Goal: Task Accomplishment & Management: Manage account settings

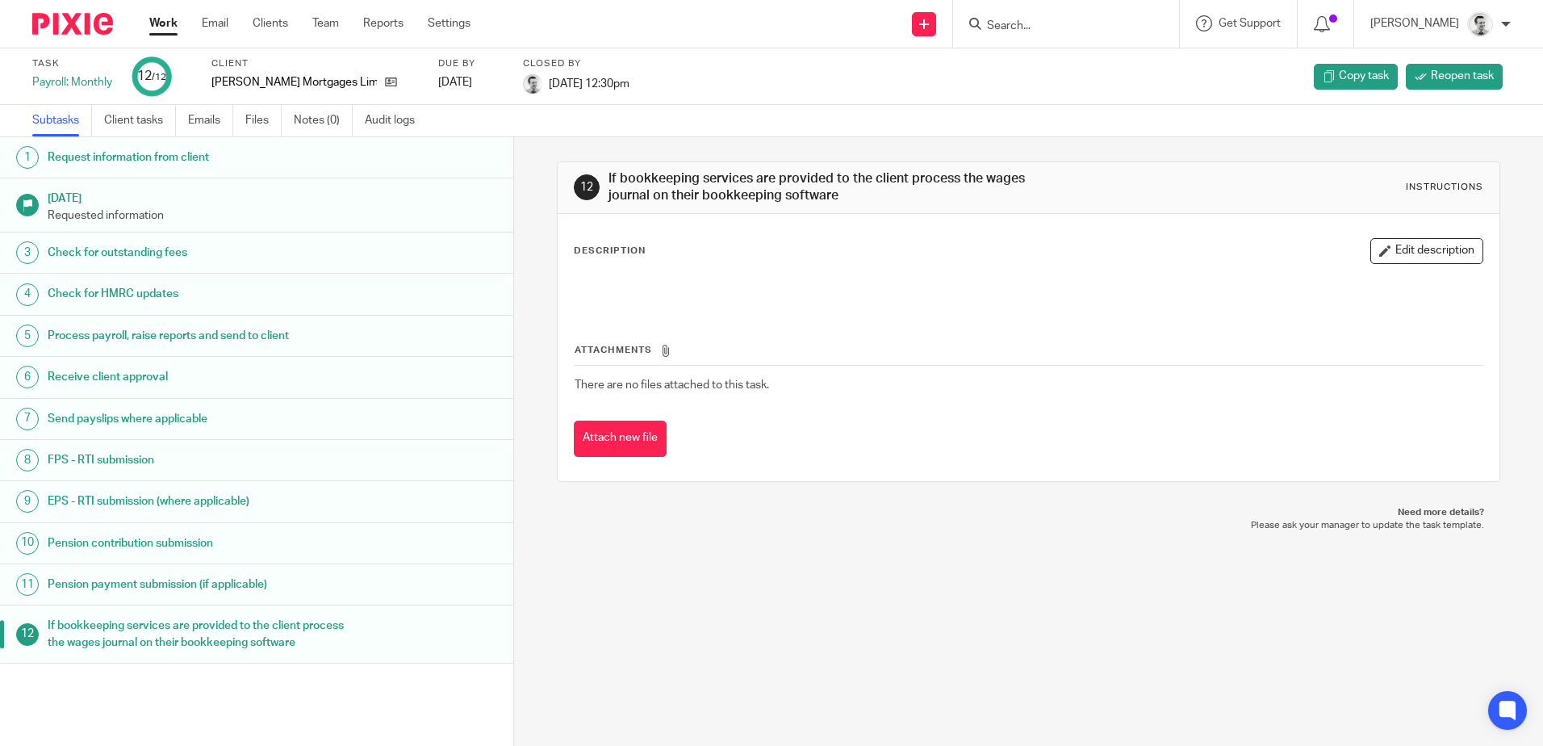
click at [161, 29] on link "Work" at bounding box center [163, 23] width 28 height 16
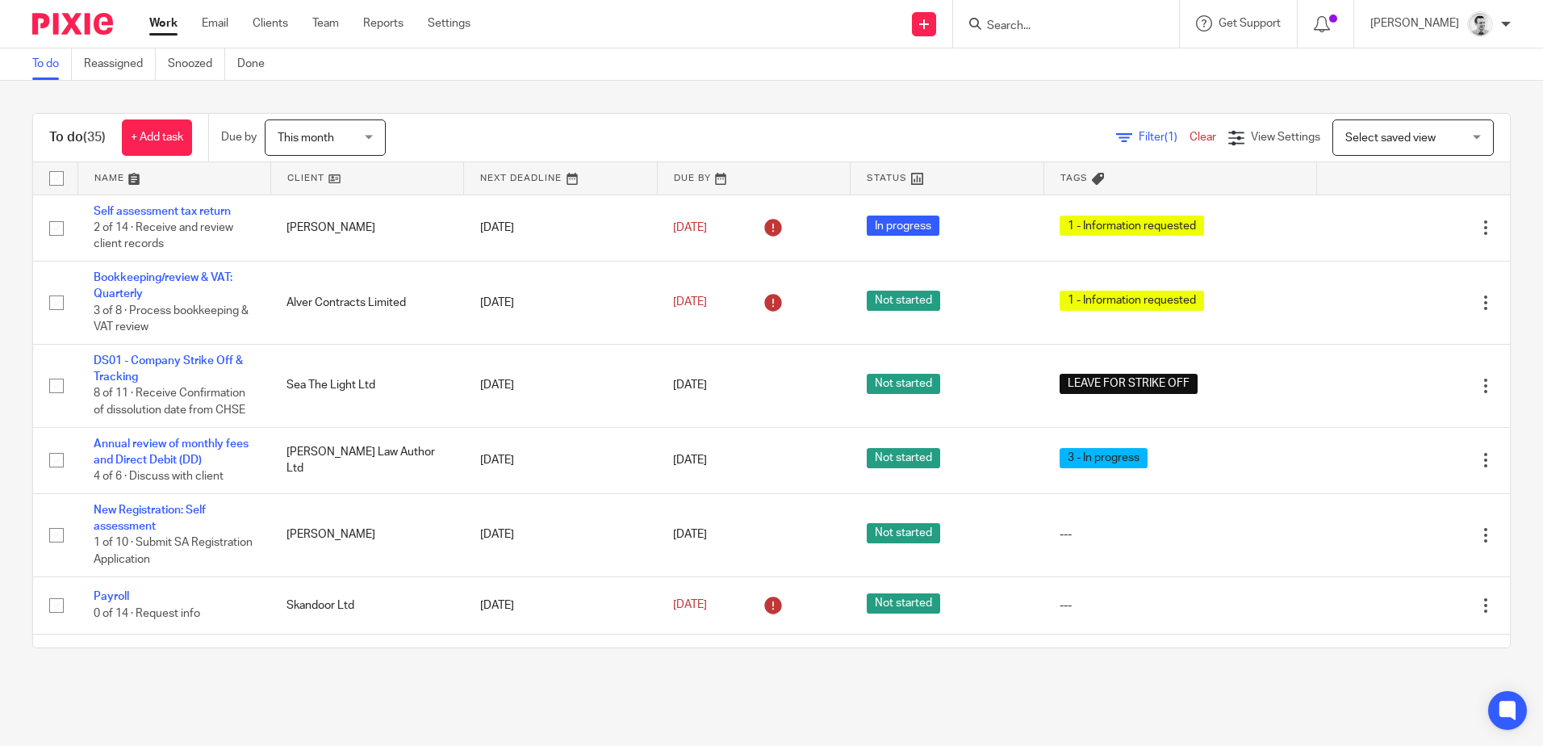
click at [307, 171] on link at bounding box center [367, 178] width 192 height 32
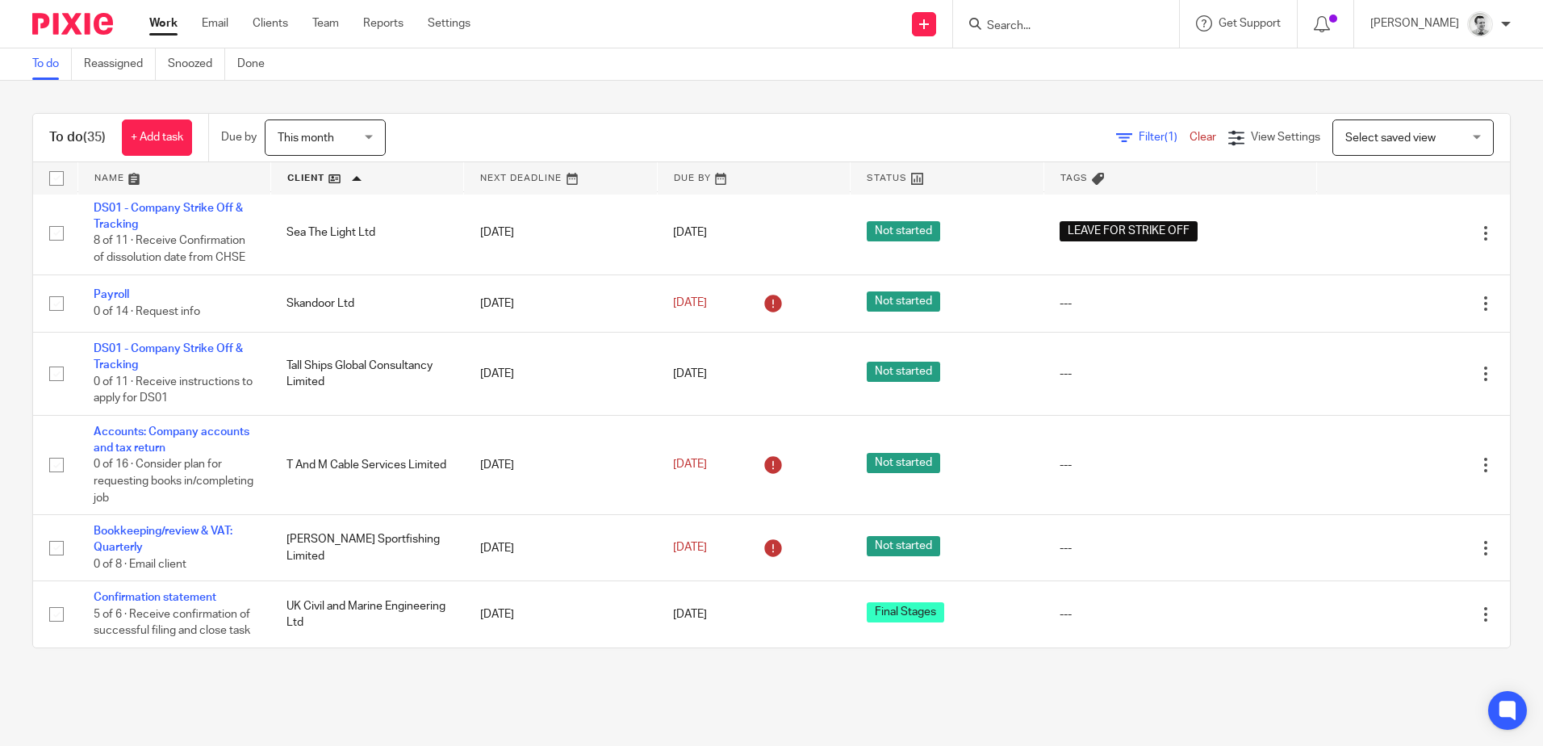
scroll to position [2179, 0]
click at [1007, 21] on input "Search" at bounding box center [1057, 26] width 145 height 15
click at [999, 24] on input "Search" at bounding box center [1057, 26] width 145 height 15
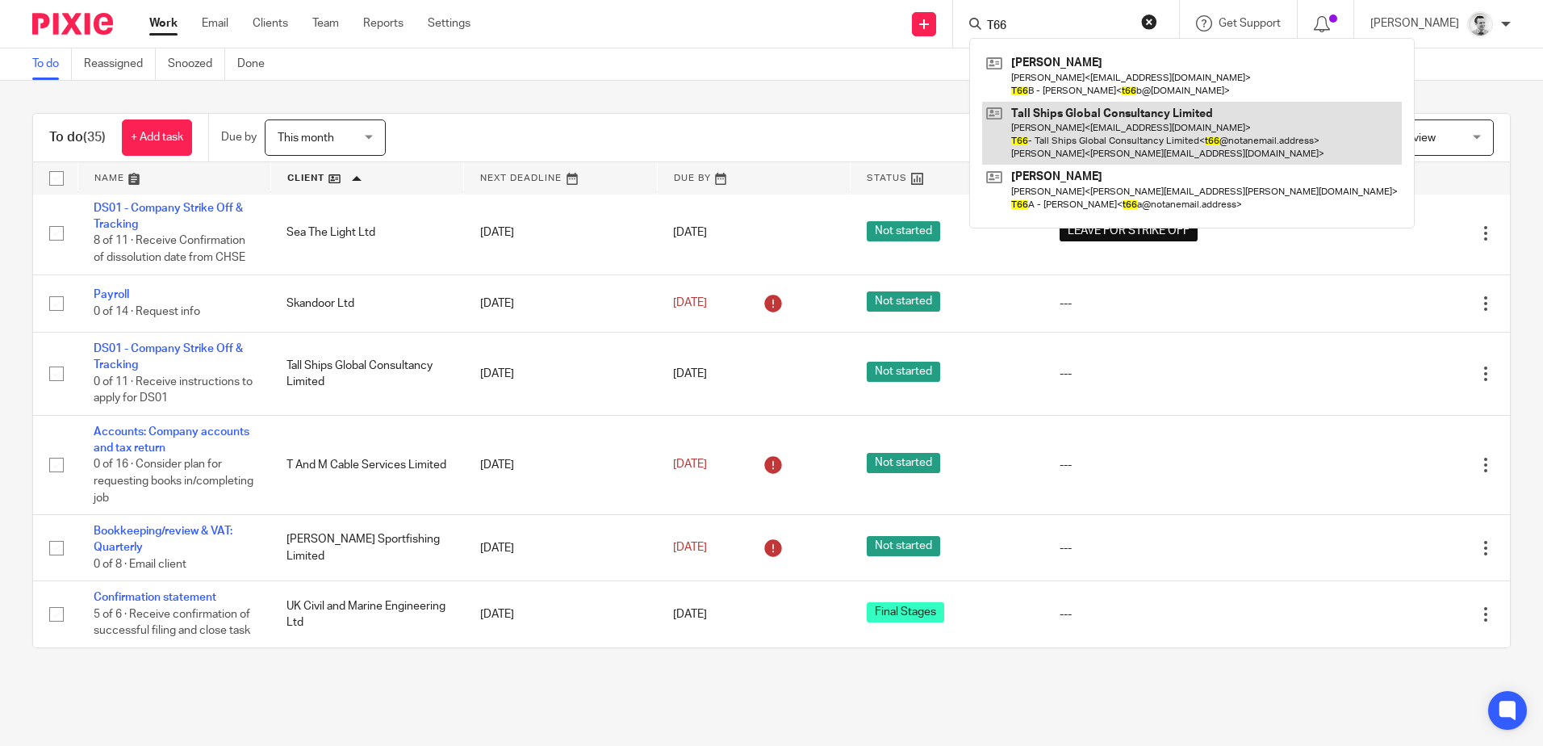
type input "T66"
click at [1064, 127] on link at bounding box center [1192, 134] width 420 height 64
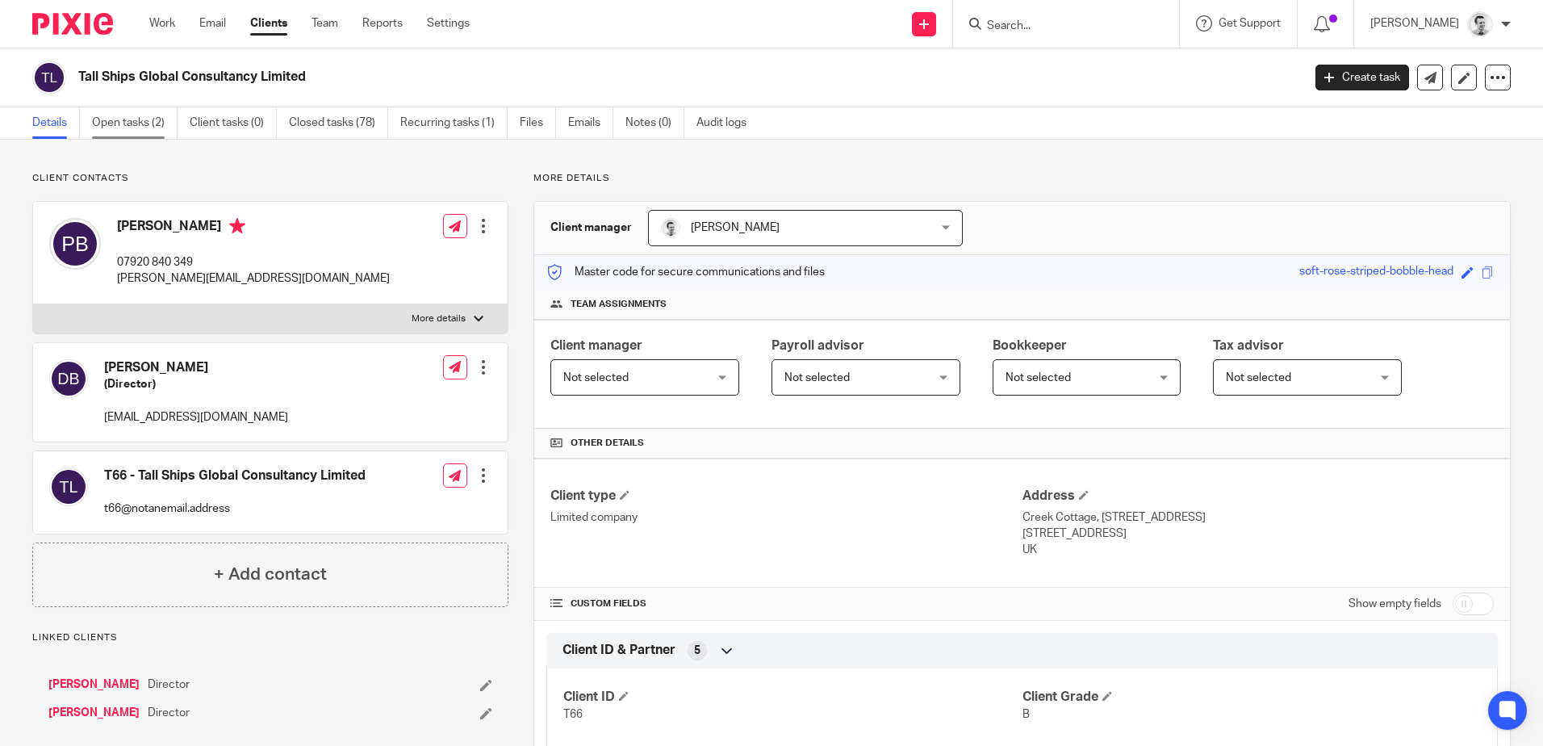
click at [121, 115] on link "Open tasks (2)" at bounding box center [135, 122] width 86 height 31
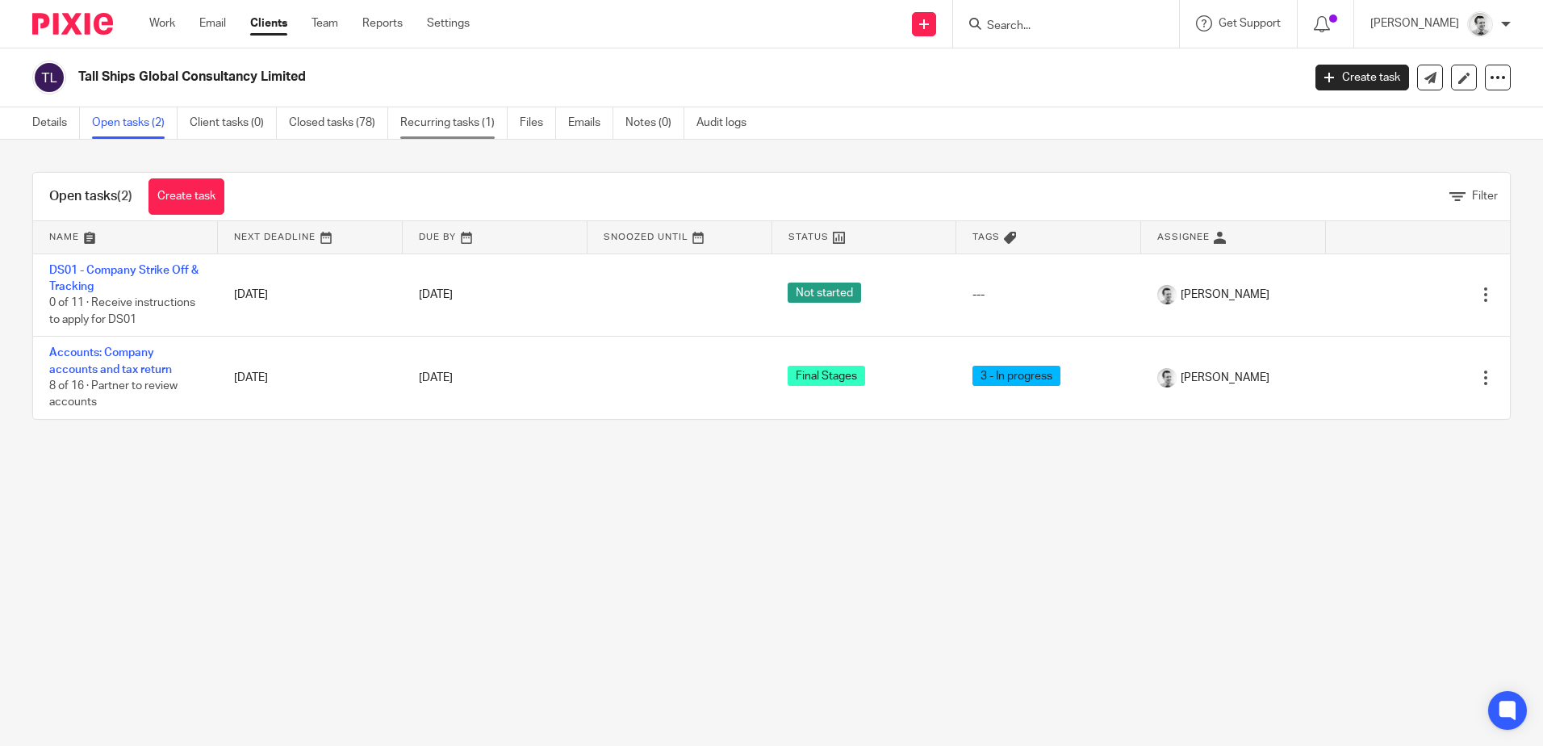
click at [445, 123] on link "Recurring tasks (1)" at bounding box center [453, 122] width 107 height 31
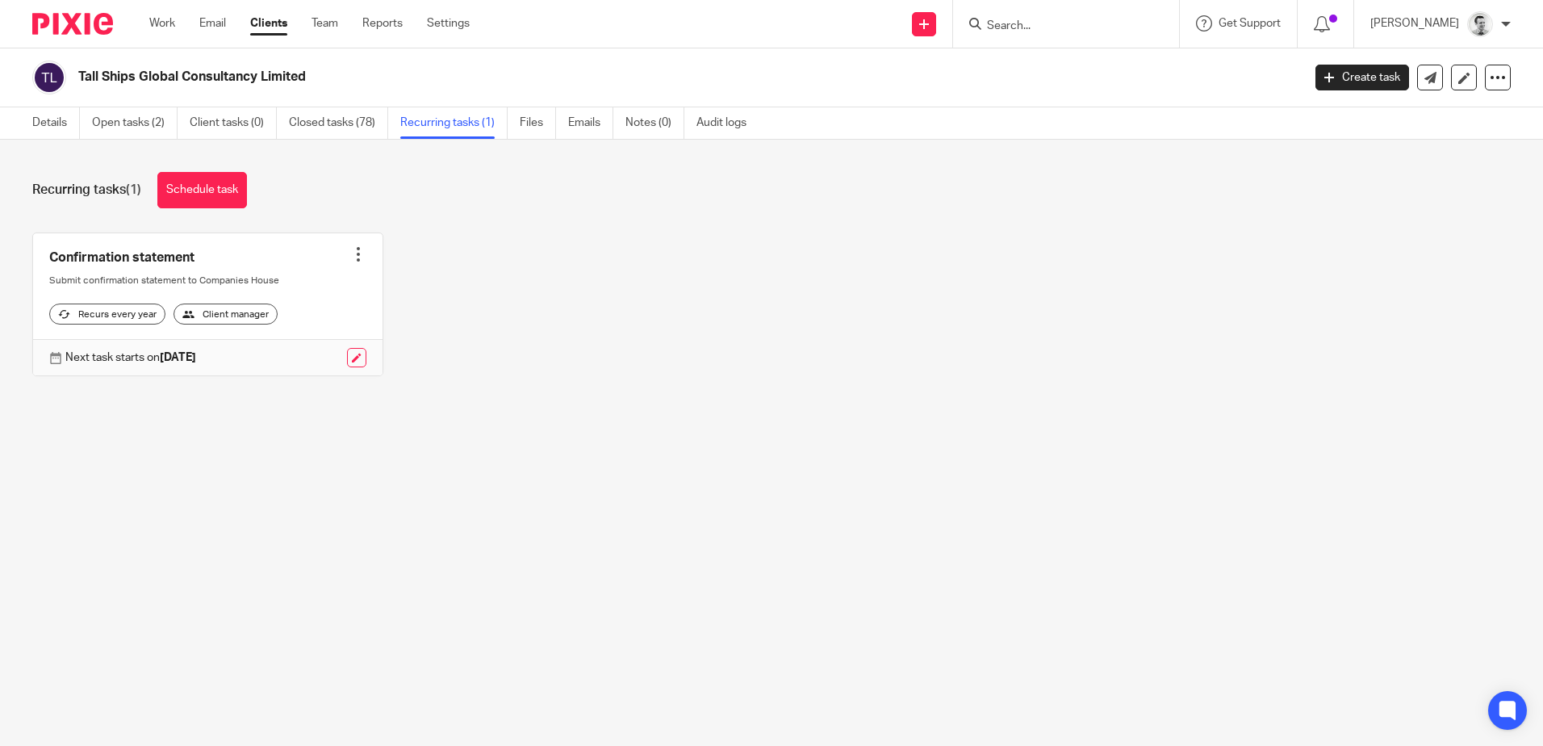
click at [350, 253] on div at bounding box center [358, 254] width 16 height 16
click at [490, 304] on div "Confirmation statement Create task Clone template Recalculate schedule Cancel s…" at bounding box center [758, 316] width 1503 height 169
click at [160, 27] on link "Work" at bounding box center [162, 23] width 26 height 16
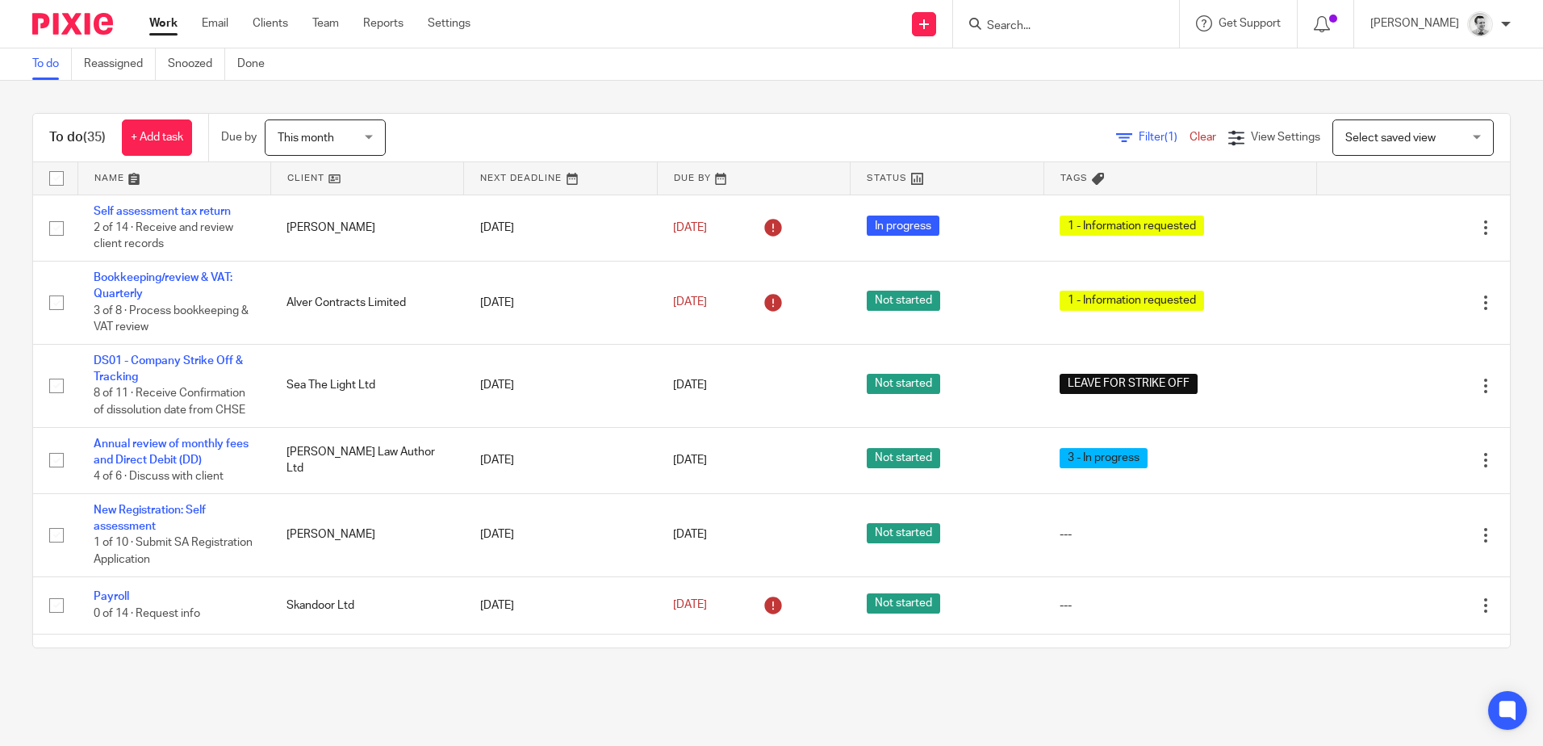
click at [1139, 140] on span "Filter (1)" at bounding box center [1164, 137] width 51 height 11
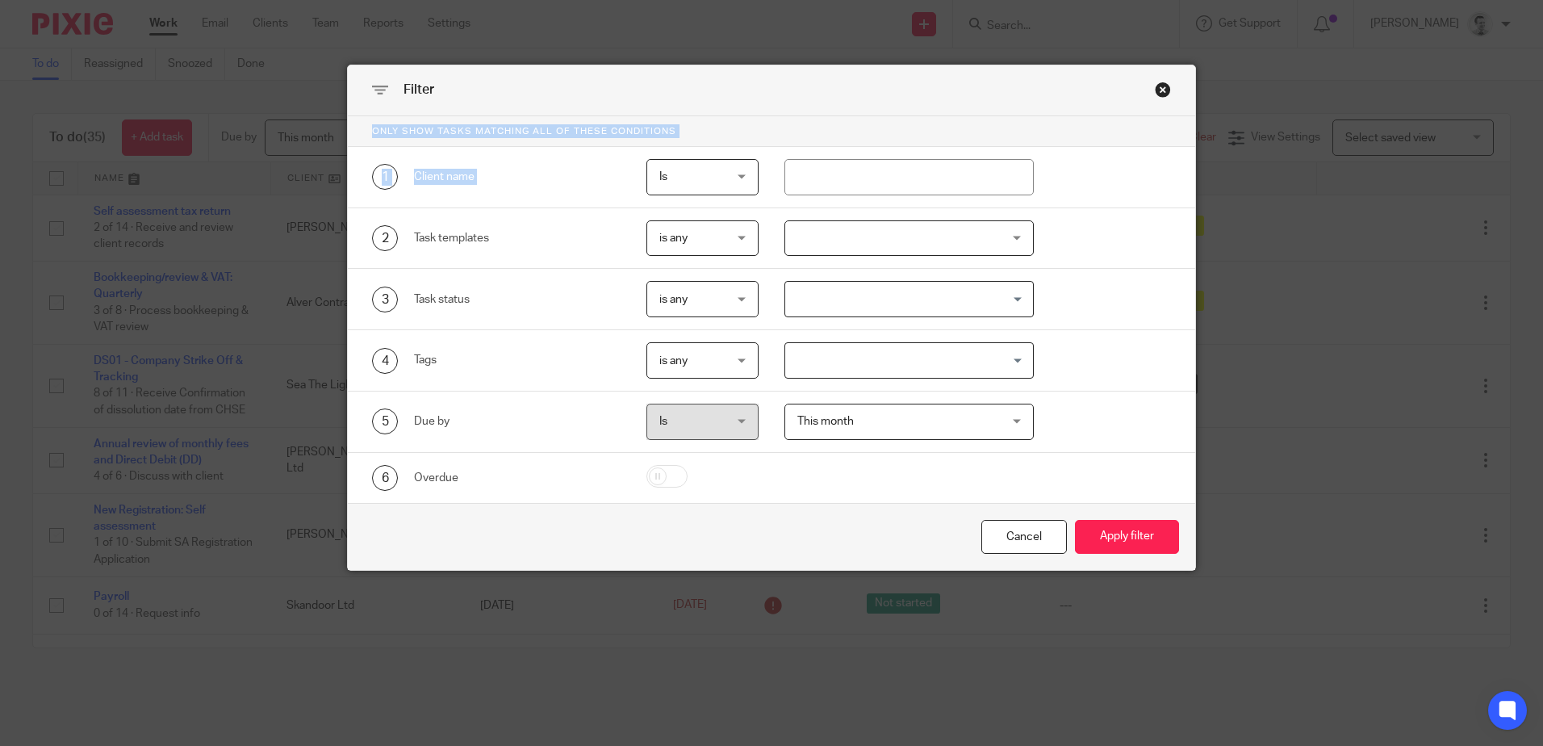
drag, startPoint x: 901, startPoint y: 82, endPoint x: 949, endPoint y: 157, distance: 88.6
click at [949, 157] on div "Filter Only show tasks matching all of these conditions 1 Client name Is Is Is …" at bounding box center [771, 317] width 847 height 504
drag, startPoint x: 949, startPoint y: 157, endPoint x: 1032, endPoint y: 88, distance: 107.8
click at [1032, 88] on div "Filter" at bounding box center [771, 90] width 847 height 51
click at [934, 94] on div "Filter" at bounding box center [771, 90] width 847 height 51
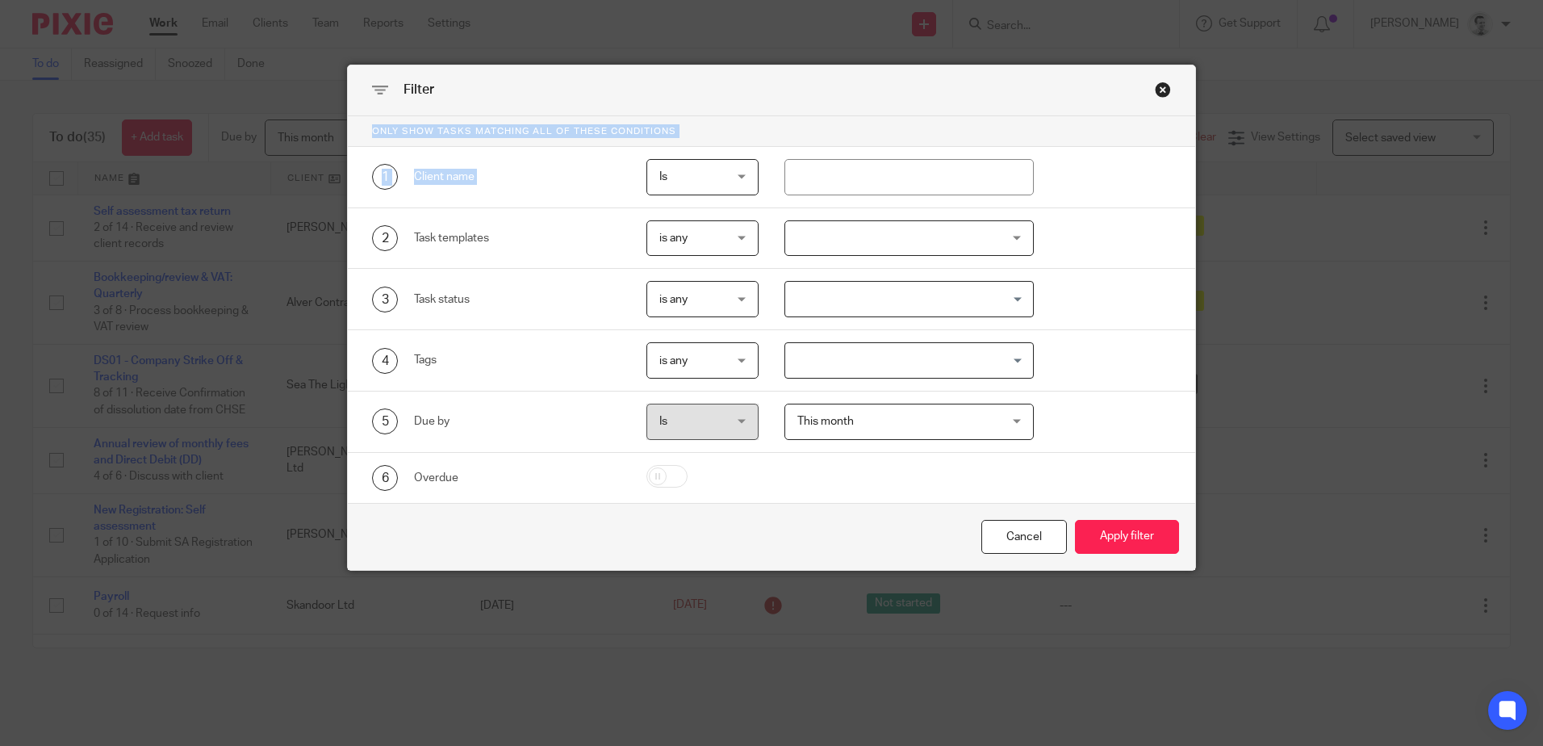
click at [571, 203] on div "1 Client name Is Is Is Is not is" at bounding box center [771, 177] width 847 height 61
click at [1079, 245] on div "2 Task templates is any is any is any is none is_any Disengagement - Archived I…" at bounding box center [759, 238] width 824 height 36
click at [961, 235] on div at bounding box center [908, 238] width 249 height 36
click at [1140, 227] on div "2 Task templates is any is any is any is none is_any Disengagement - Archived I…" at bounding box center [759, 238] width 824 height 36
click at [840, 244] on div at bounding box center [908, 238] width 249 height 36
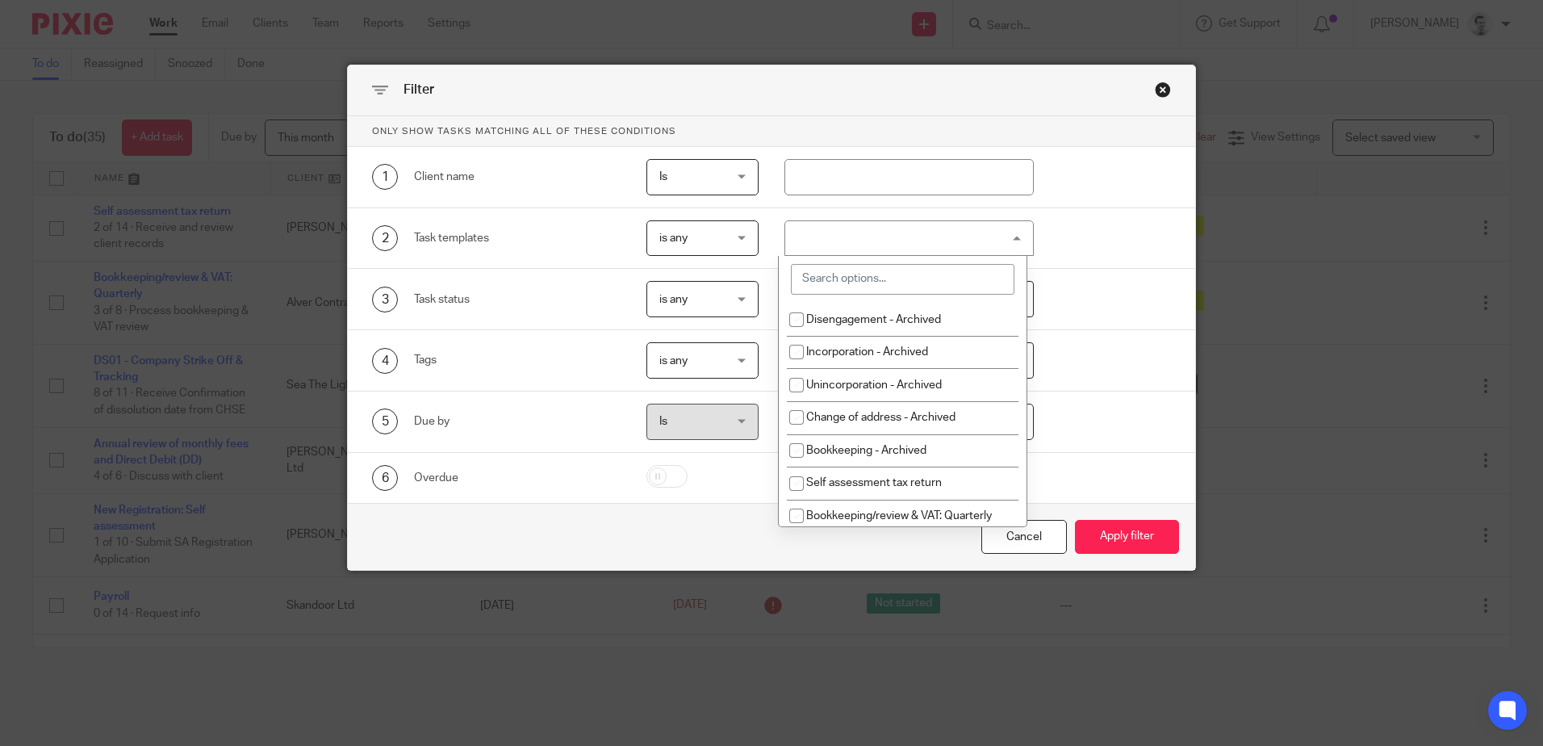
click at [1061, 253] on div "2 Task templates is any is any is any is none is_any Disengagement - Archived I…" at bounding box center [759, 238] width 824 height 36
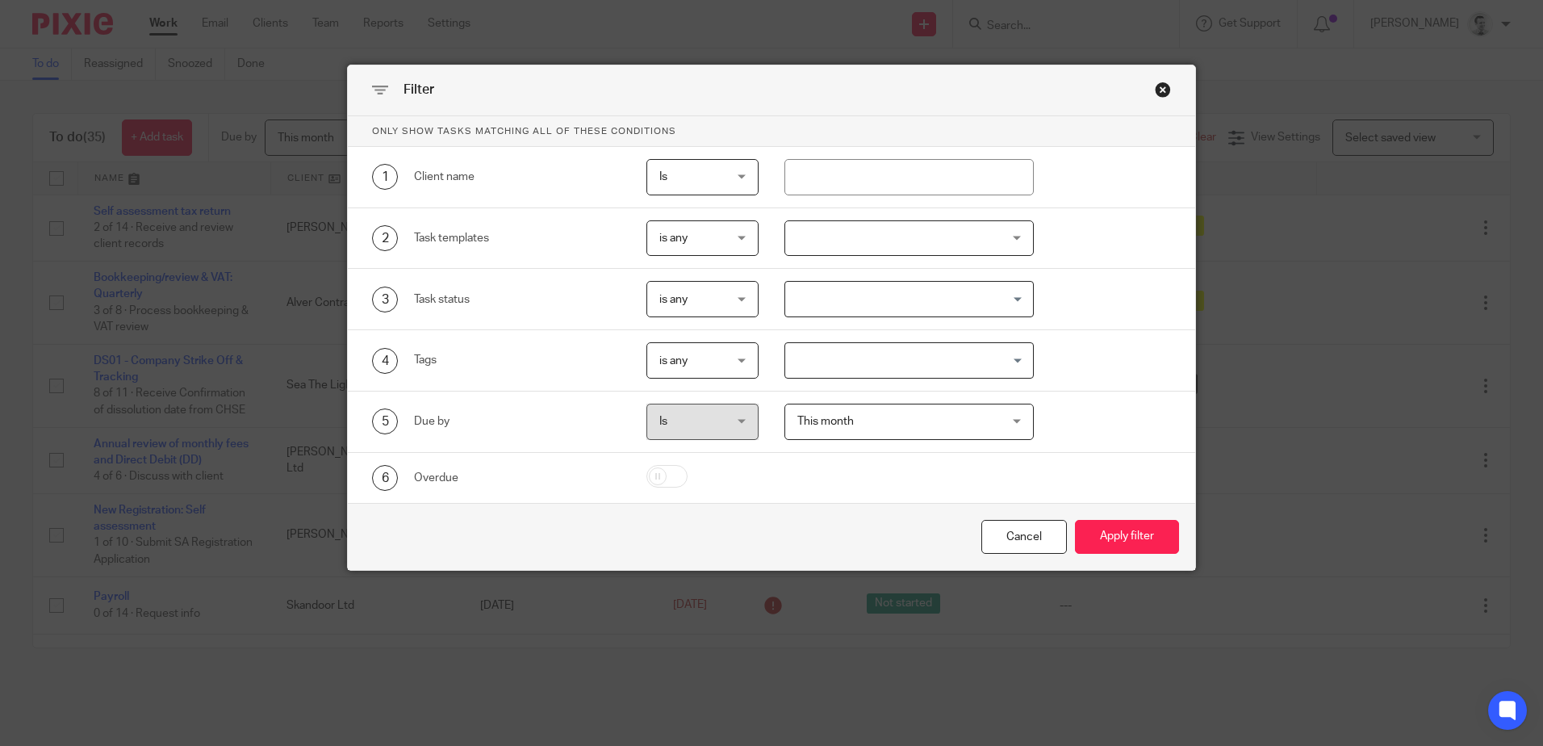
click at [1162, 90] on div "Close this dialog window" at bounding box center [1163, 90] width 16 height 16
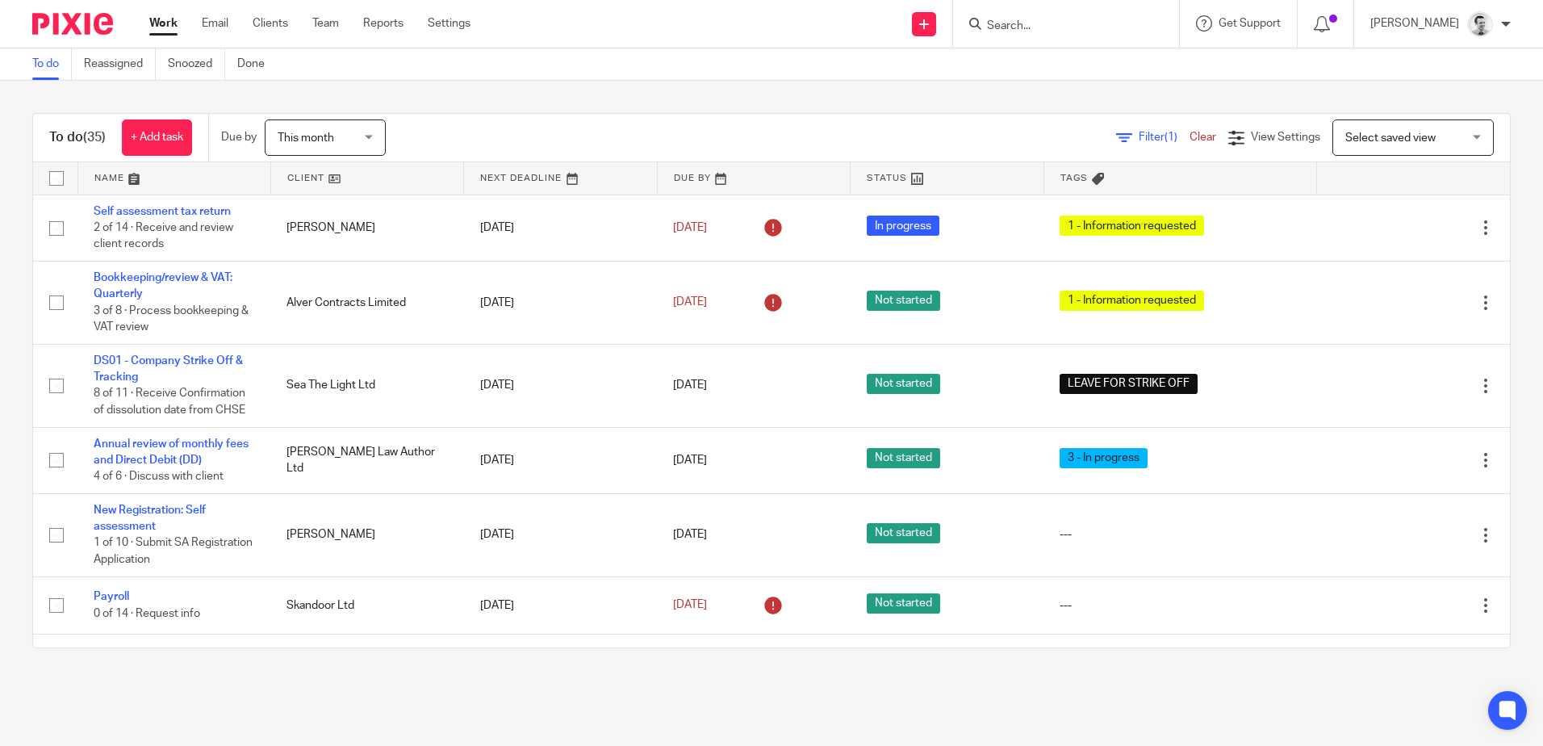
click at [1035, 19] on input "Search" at bounding box center [1057, 26] width 145 height 15
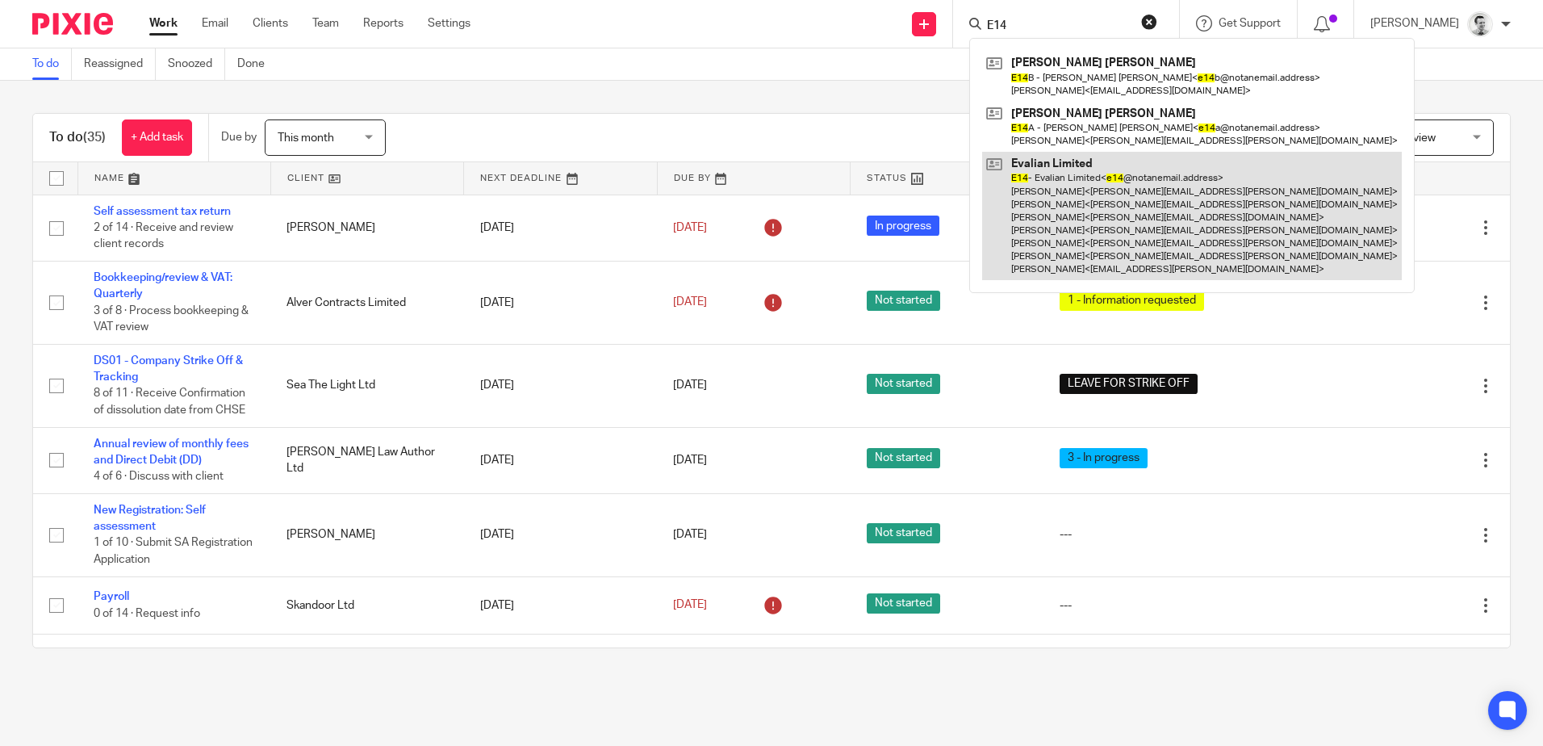
type input "E14"
click at [1060, 210] on link at bounding box center [1192, 216] width 420 height 128
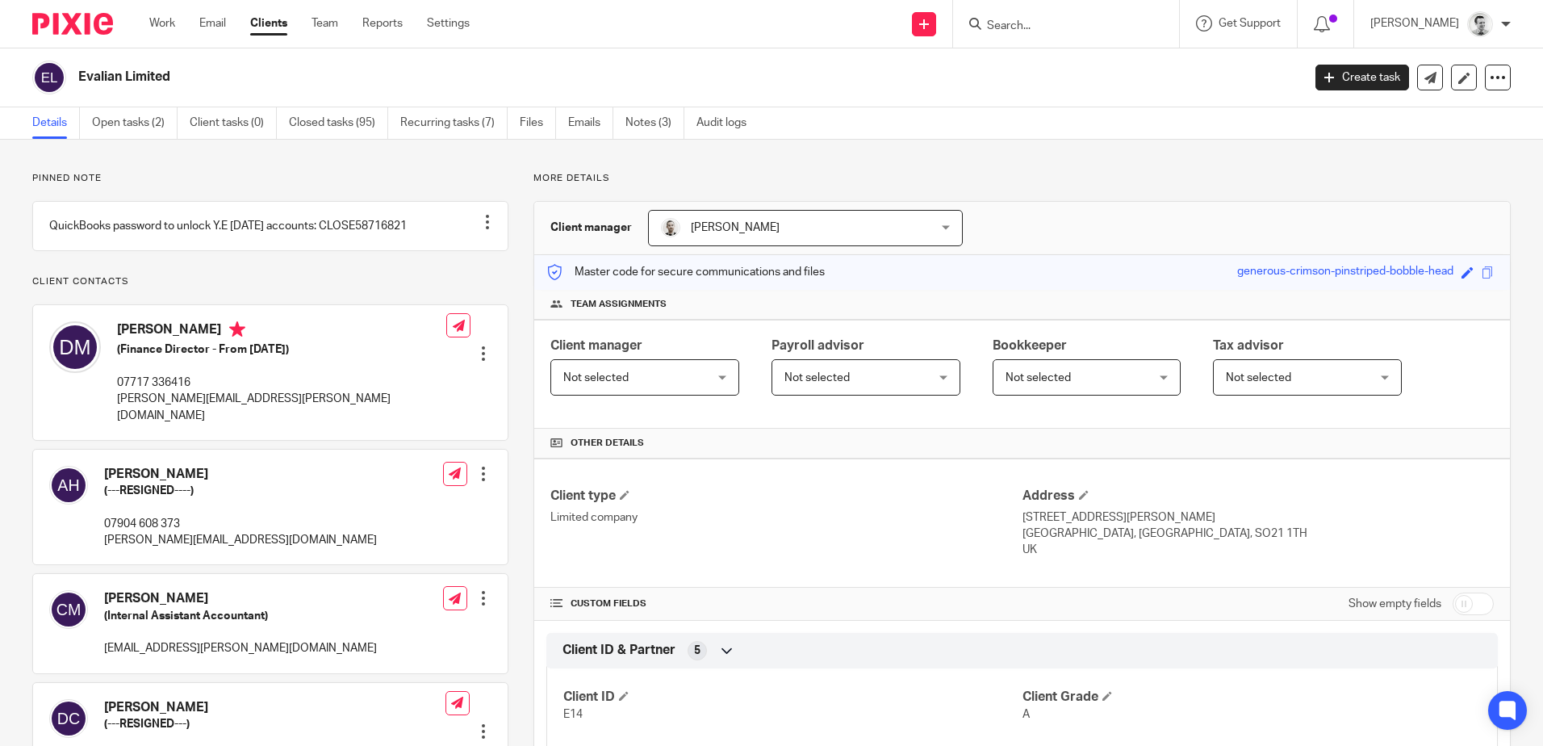
click at [1056, 31] on input "Search" at bounding box center [1057, 26] width 145 height 15
drag, startPoint x: 1007, startPoint y: 136, endPoint x: 1007, endPoint y: 33, distance: 102.5
click at [1007, 135] on div "Details Open tasks (2) Client tasks (0) Closed tasks (95) Recurring tasks (7) F…" at bounding box center [771, 123] width 1543 height 32
click at [1009, 30] on input "Search" at bounding box center [1057, 26] width 145 height 15
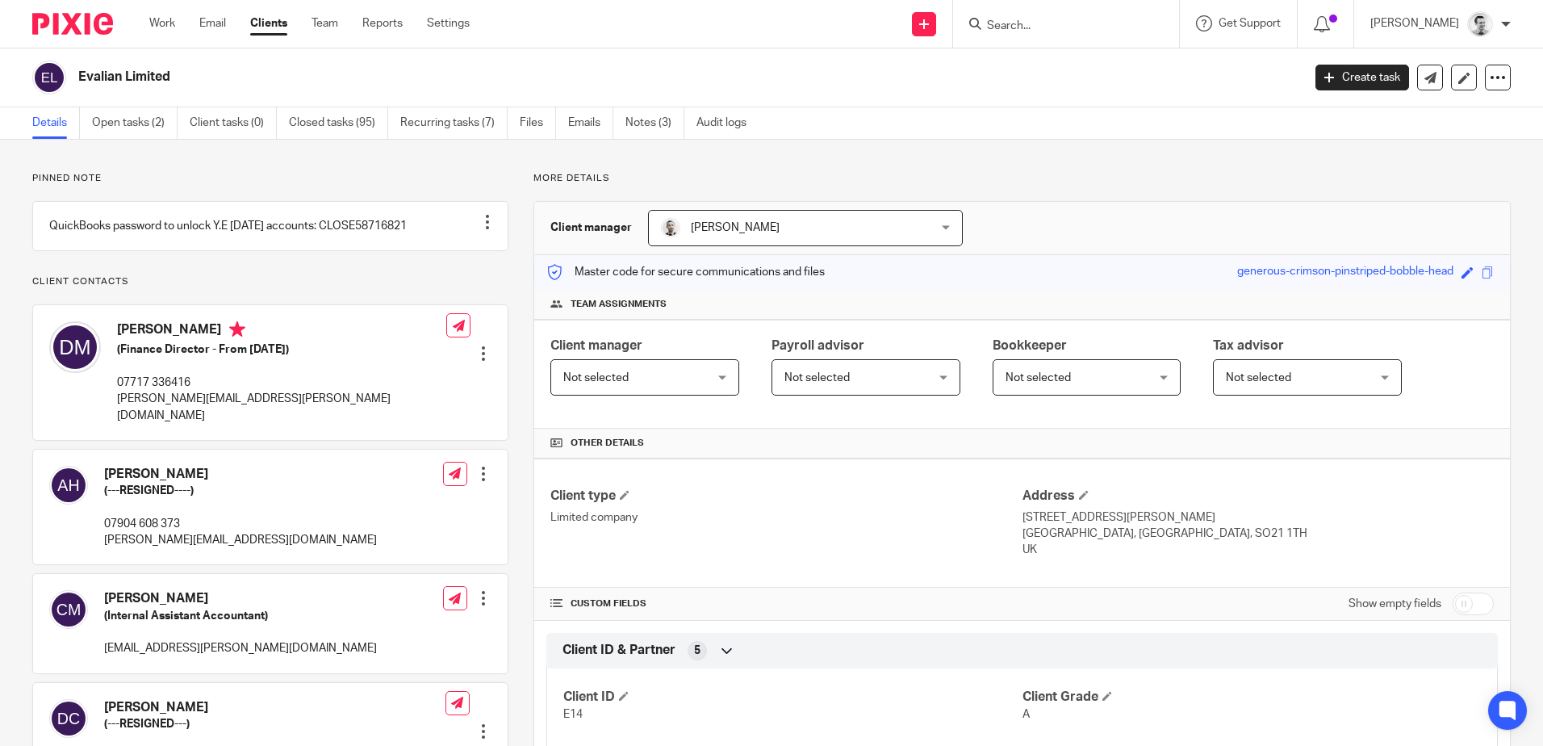
click at [1018, 28] on input "Search" at bounding box center [1057, 26] width 145 height 15
click at [1037, 101] on div "Evalian Limited Create task Update from Companies House Export data Merge Archi…" at bounding box center [771, 77] width 1543 height 59
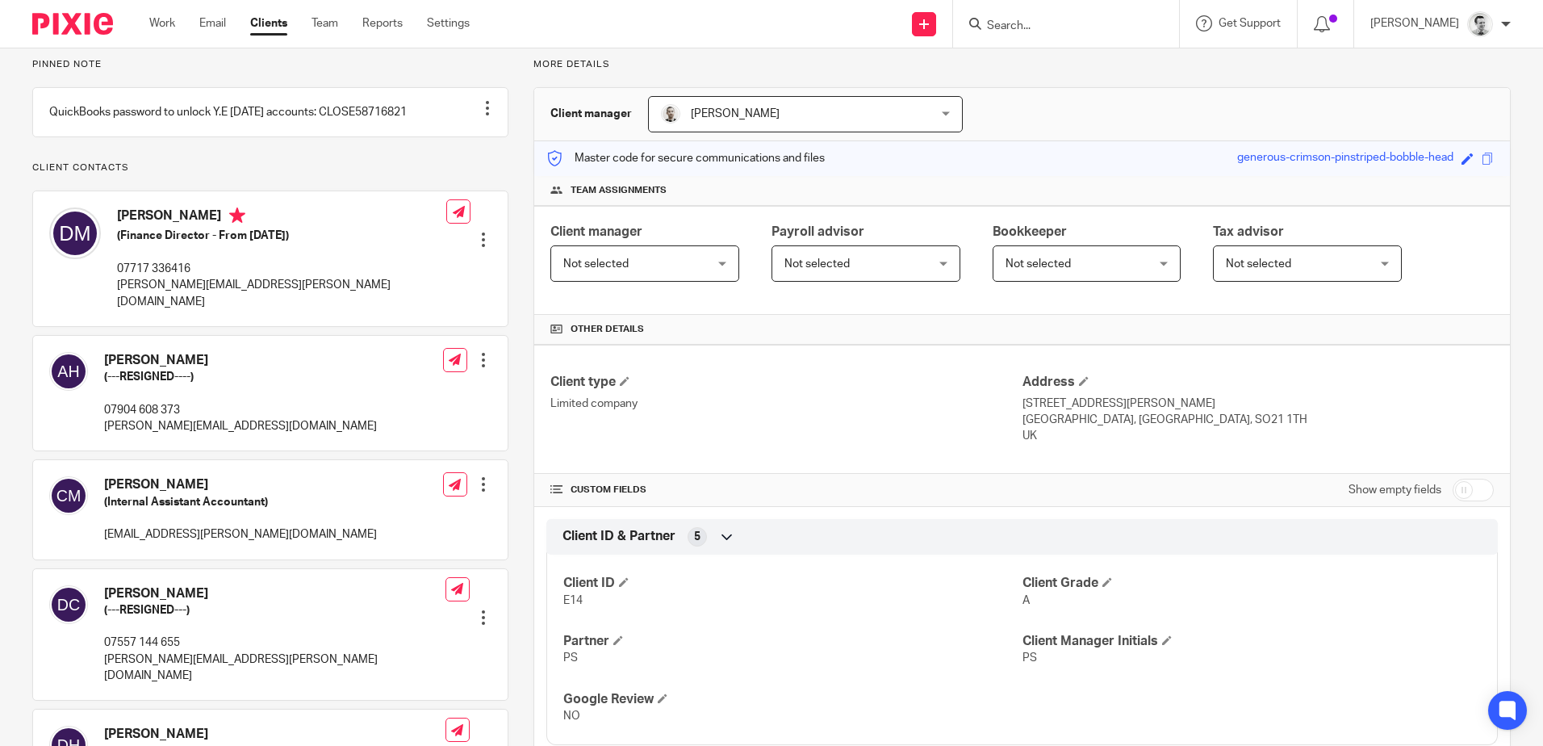
scroll to position [81, 0]
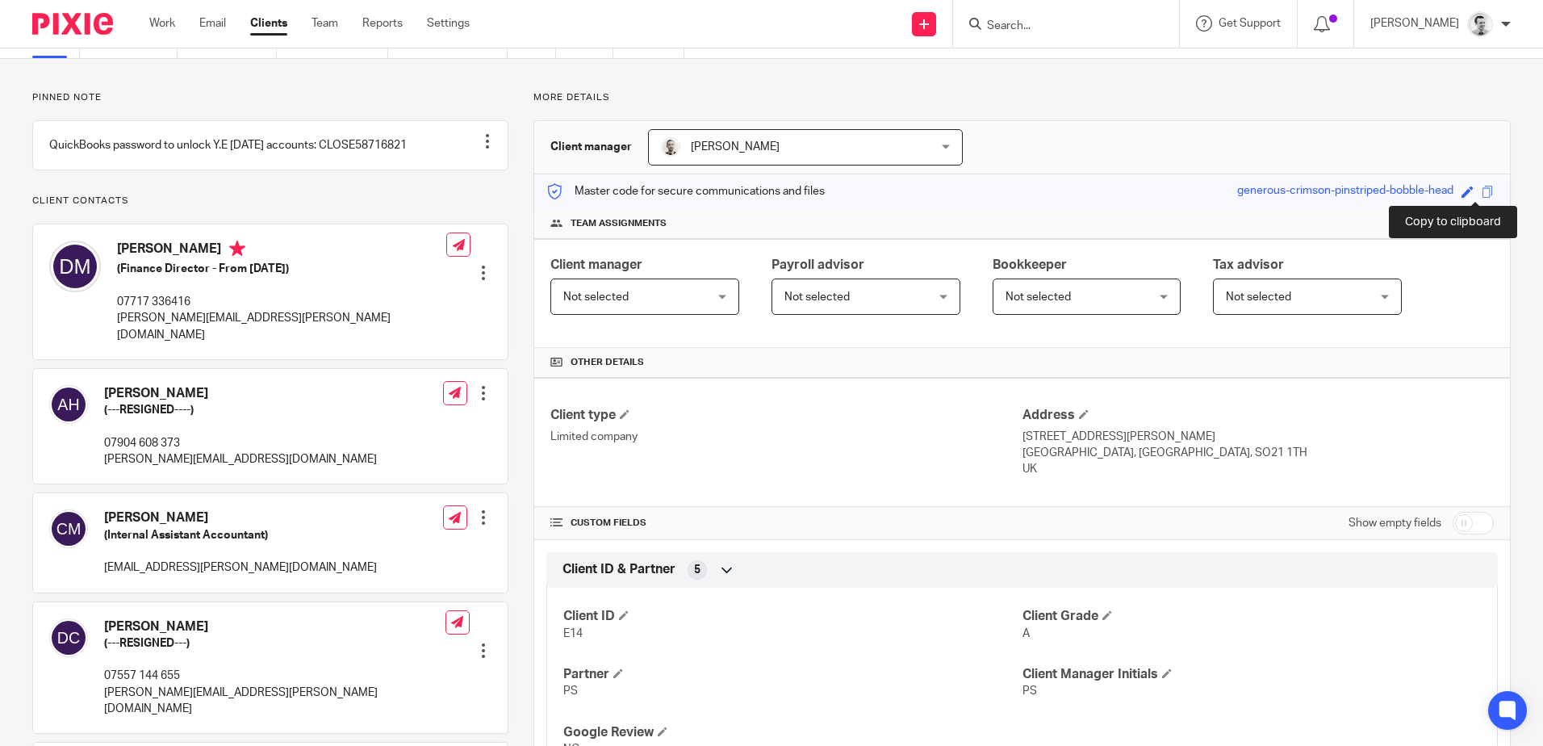
click at [1482, 193] on span at bounding box center [1488, 192] width 12 height 12
click at [1482, 190] on span at bounding box center [1488, 192] width 12 height 12
click at [1482, 192] on span at bounding box center [1488, 192] width 12 height 12
click at [1005, 36] on div at bounding box center [1066, 24] width 226 height 48
click at [1018, 23] on input "Search" at bounding box center [1057, 26] width 145 height 15
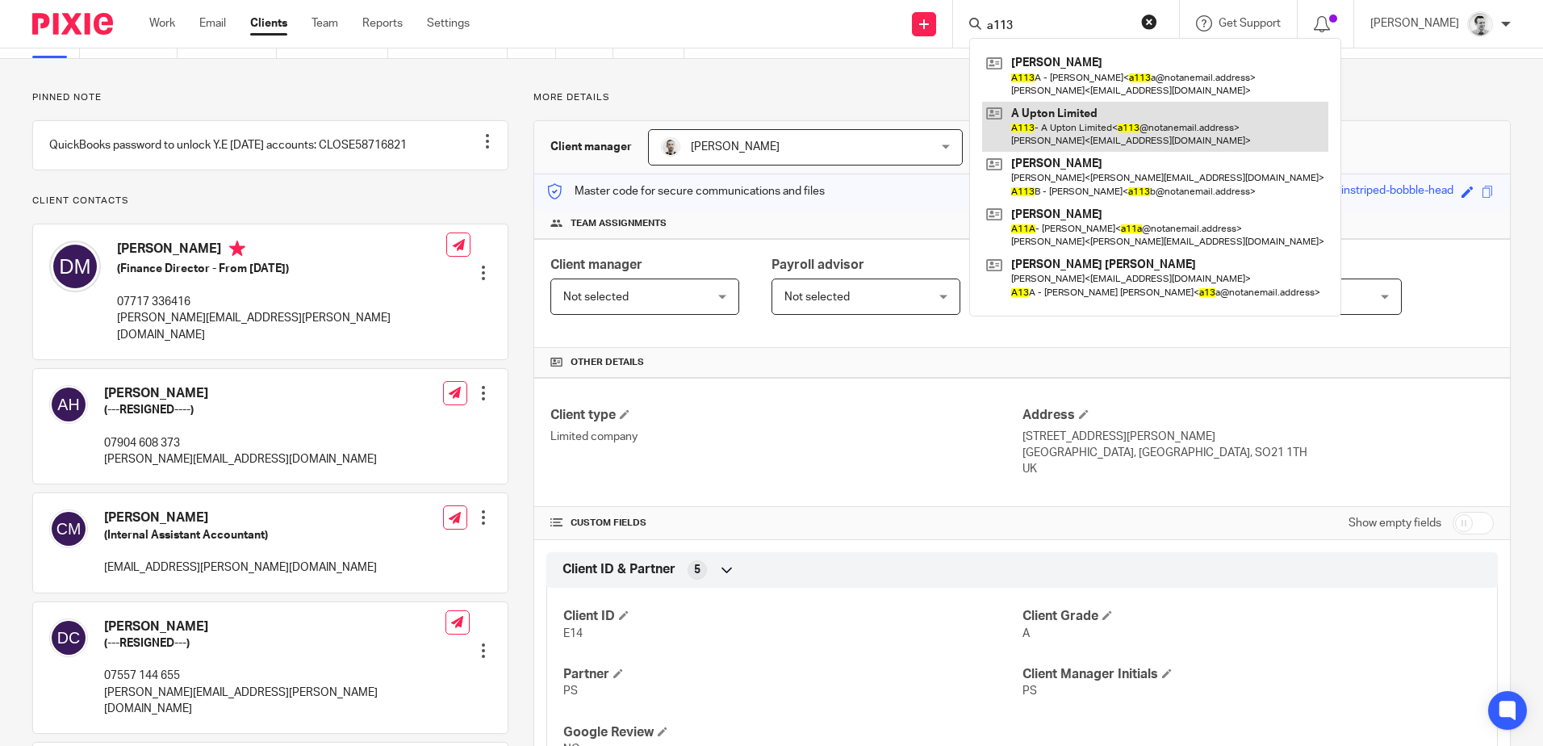
type input "a113"
click at [1064, 121] on link at bounding box center [1155, 127] width 346 height 50
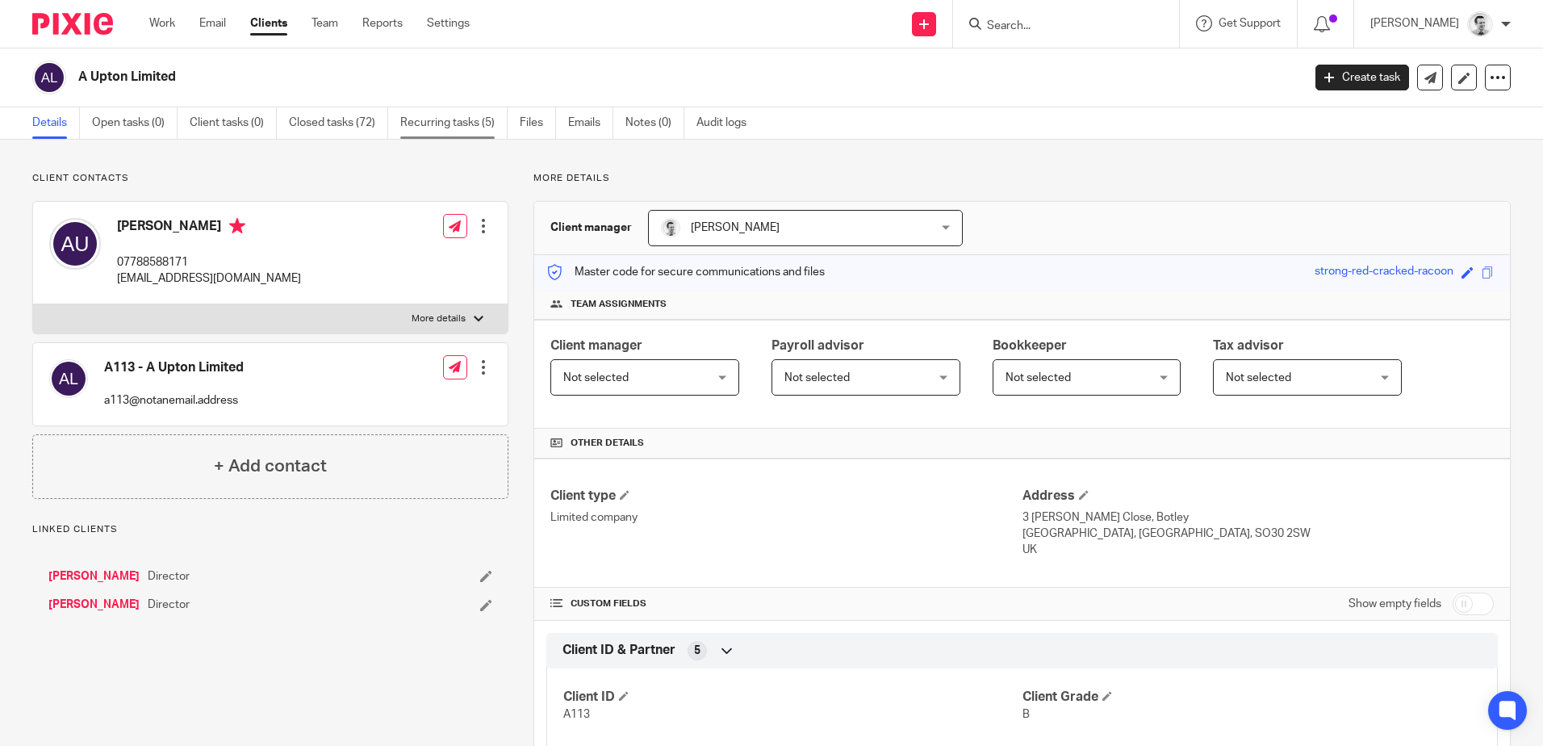
click at [475, 123] on link "Recurring tasks (5)" at bounding box center [453, 122] width 107 height 31
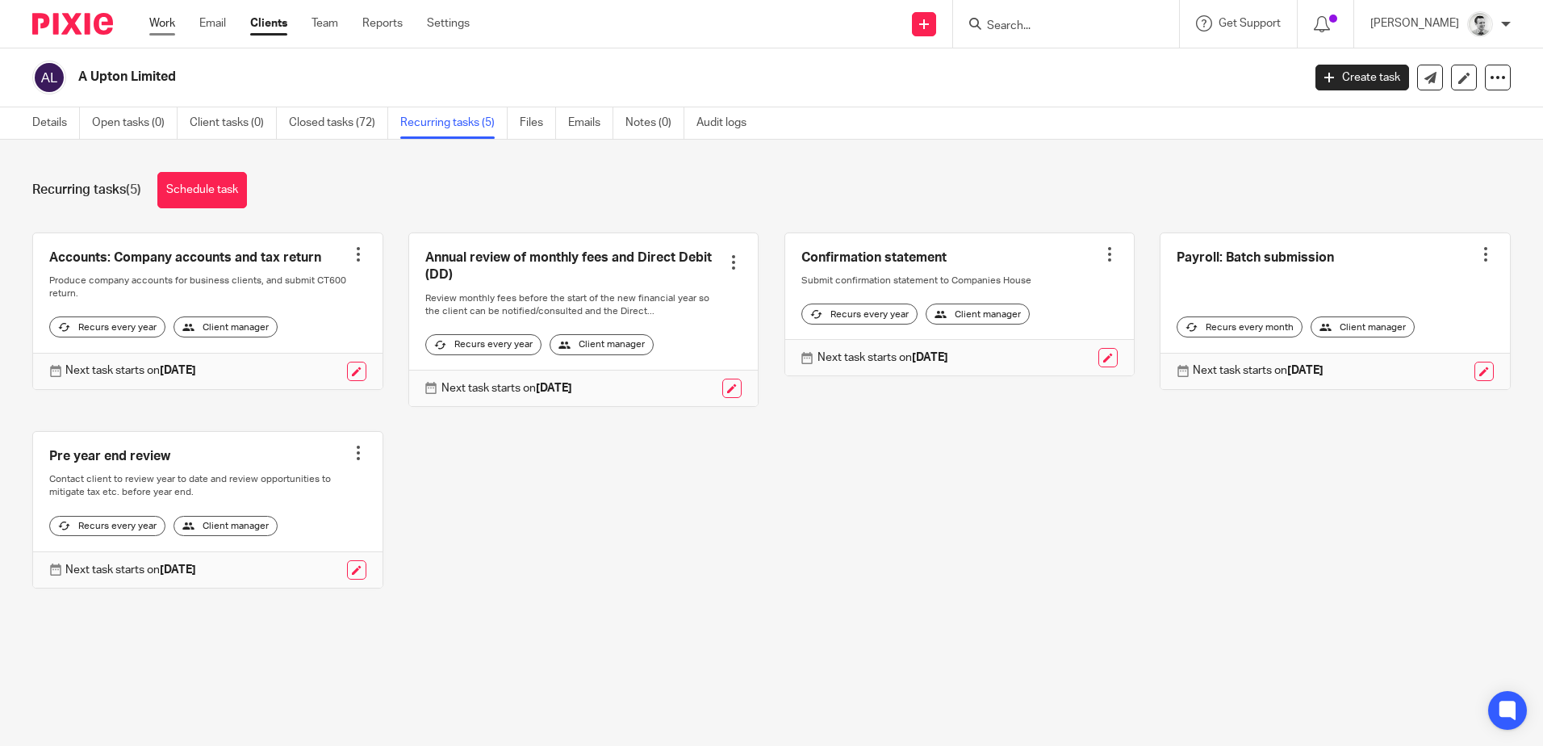
click at [162, 21] on link "Work" at bounding box center [162, 23] width 26 height 16
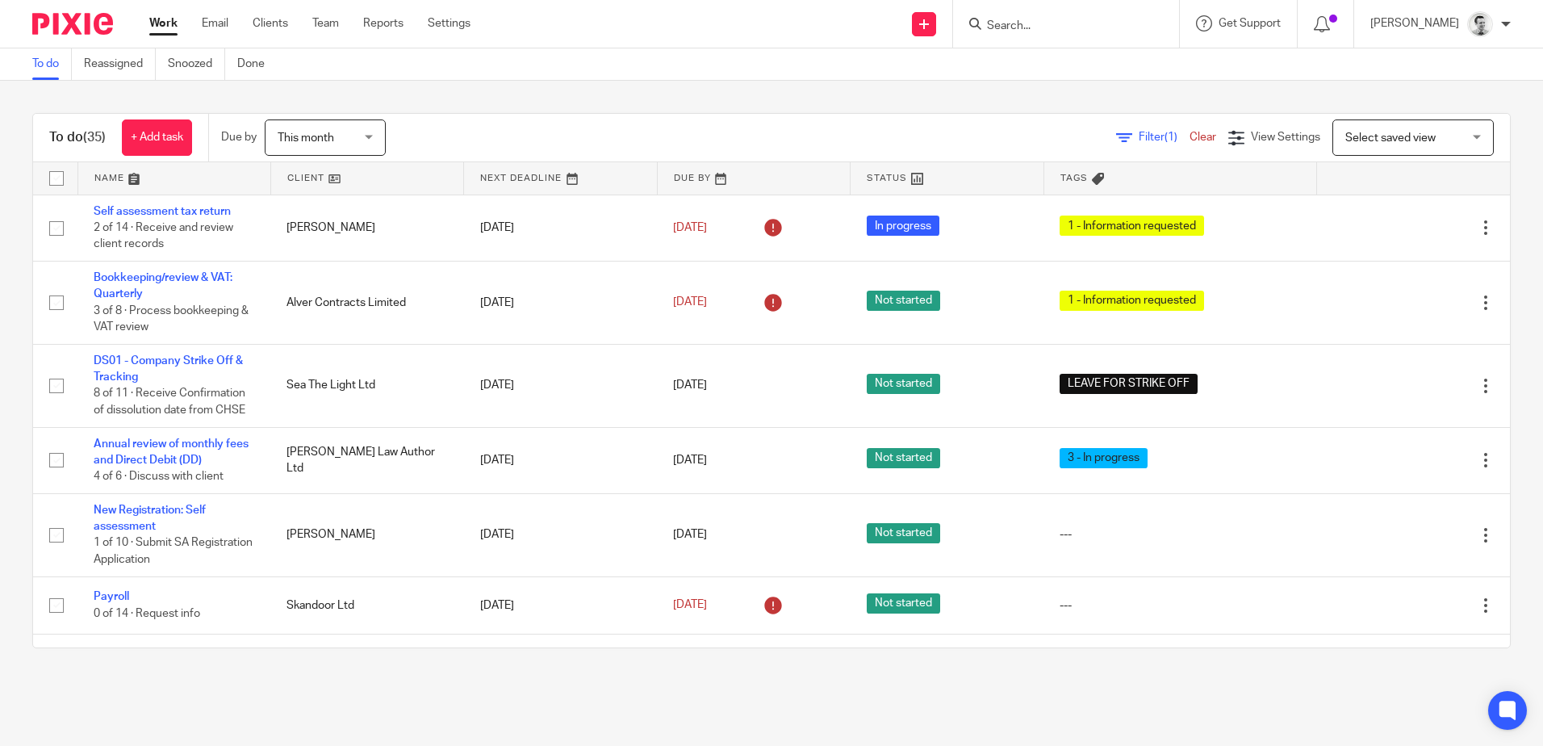
click at [1038, 34] on form at bounding box center [1071, 24] width 172 height 20
click at [1040, 19] on input "Search" at bounding box center [1057, 26] width 145 height 15
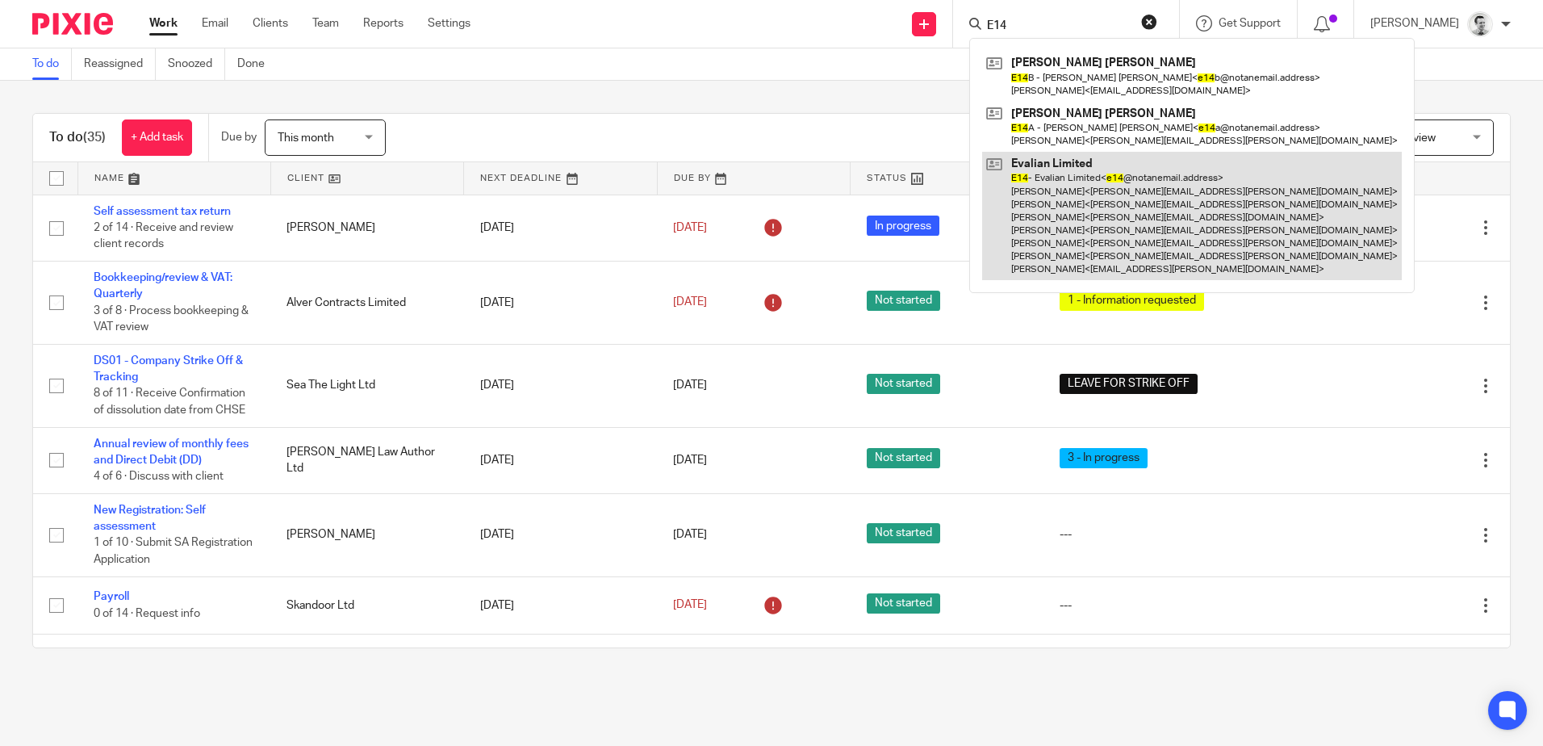
type input "E14"
click at [1099, 211] on link at bounding box center [1192, 216] width 420 height 128
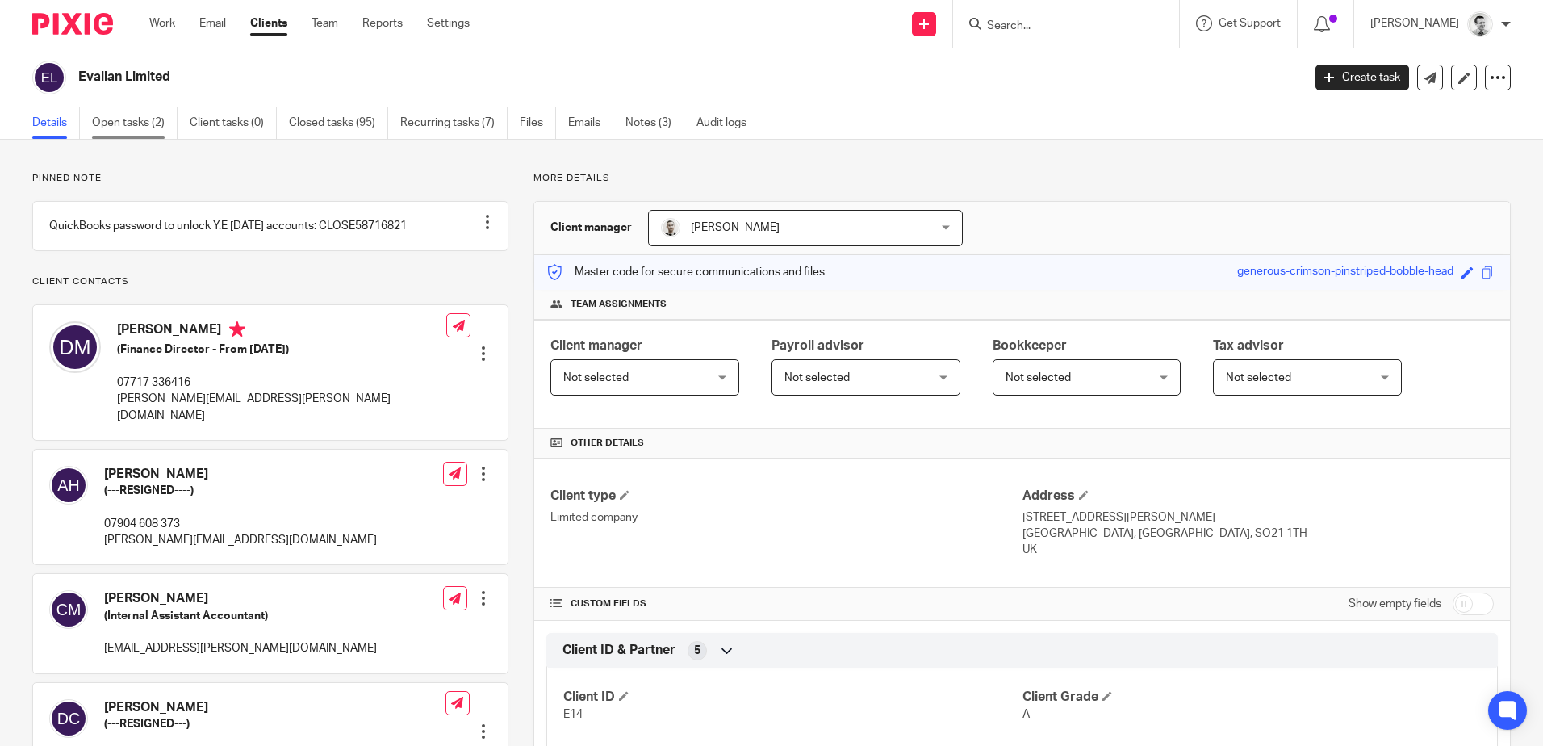
click at [109, 123] on link "Open tasks (2)" at bounding box center [135, 122] width 86 height 31
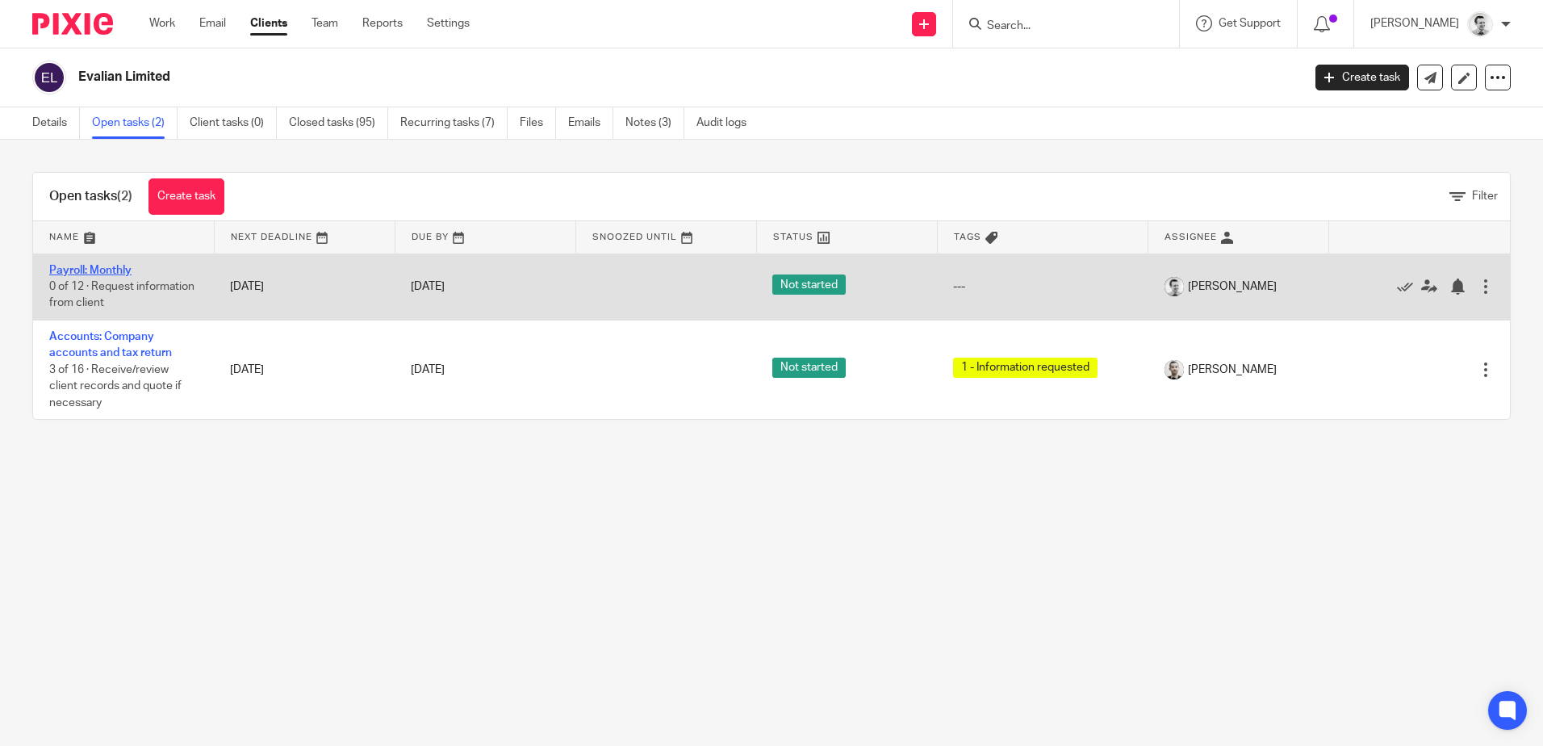
click at [102, 270] on link "Payroll: Monthly" at bounding box center [90, 270] width 82 height 11
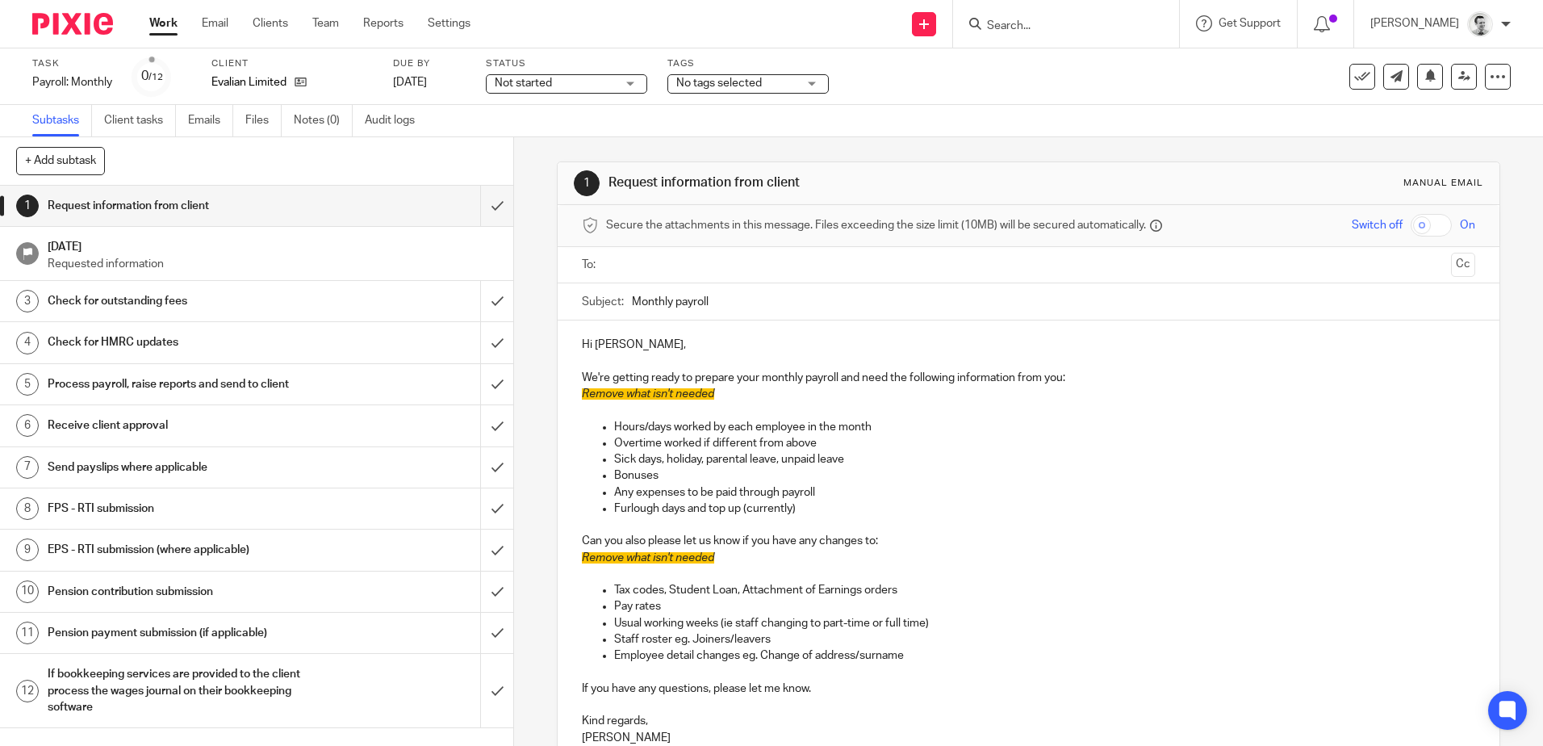
click at [516, 85] on span "Not started" at bounding box center [523, 82] width 57 height 11
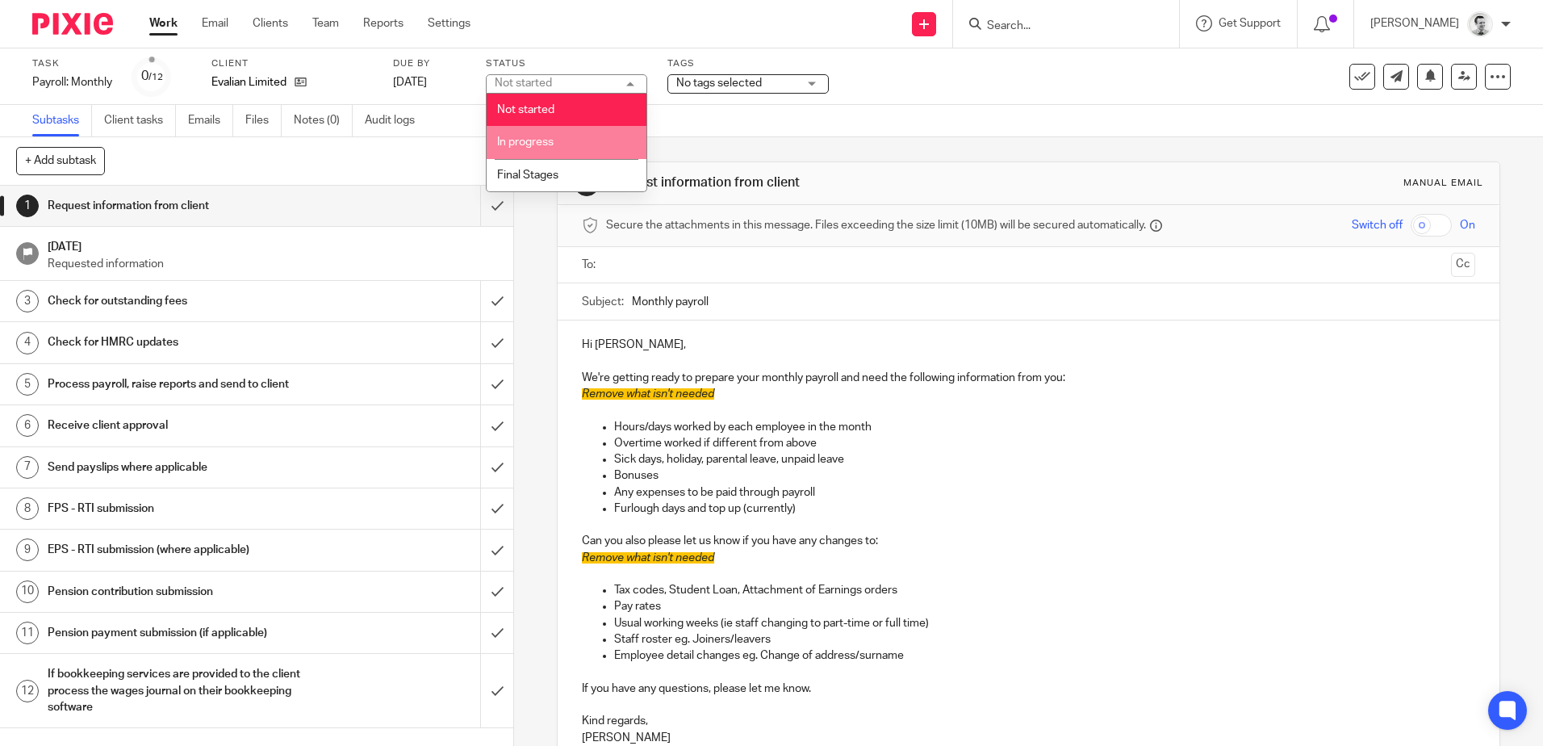
click at [519, 131] on li "In progress" at bounding box center [567, 142] width 160 height 33
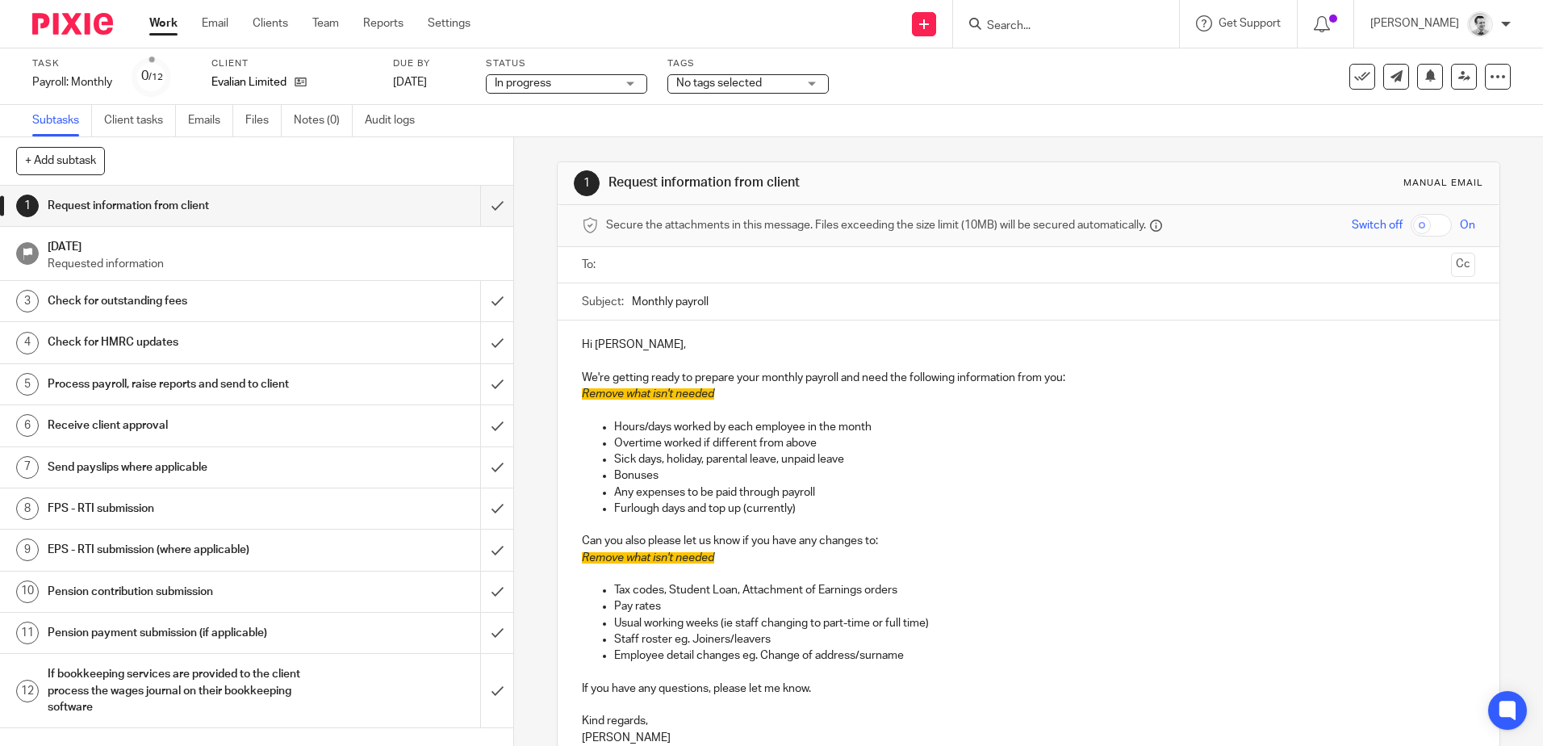
click at [689, 88] on span "No tags selected" at bounding box center [719, 82] width 86 height 11
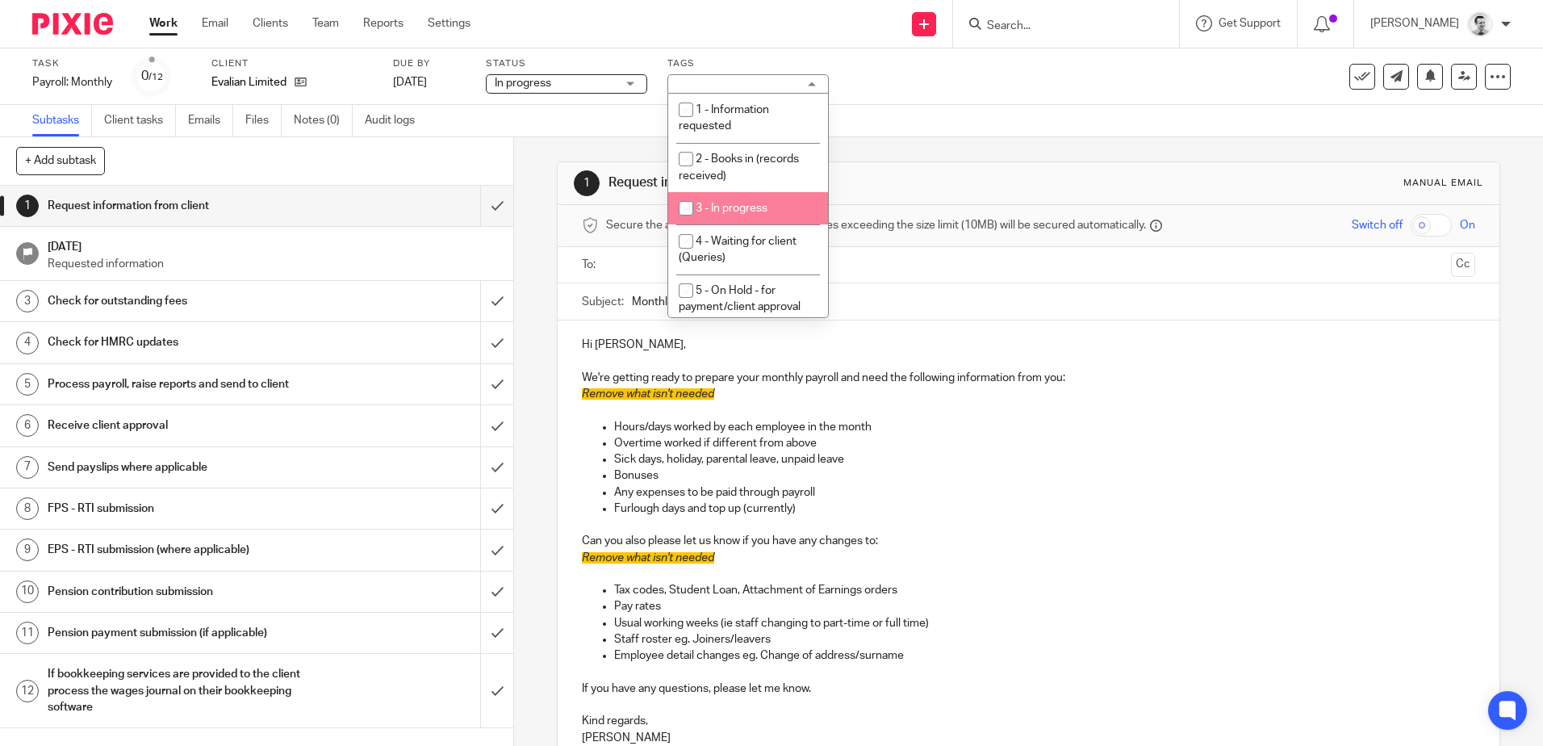
click at [684, 205] on input "checkbox" at bounding box center [686, 208] width 31 height 31
checkbox input "true"
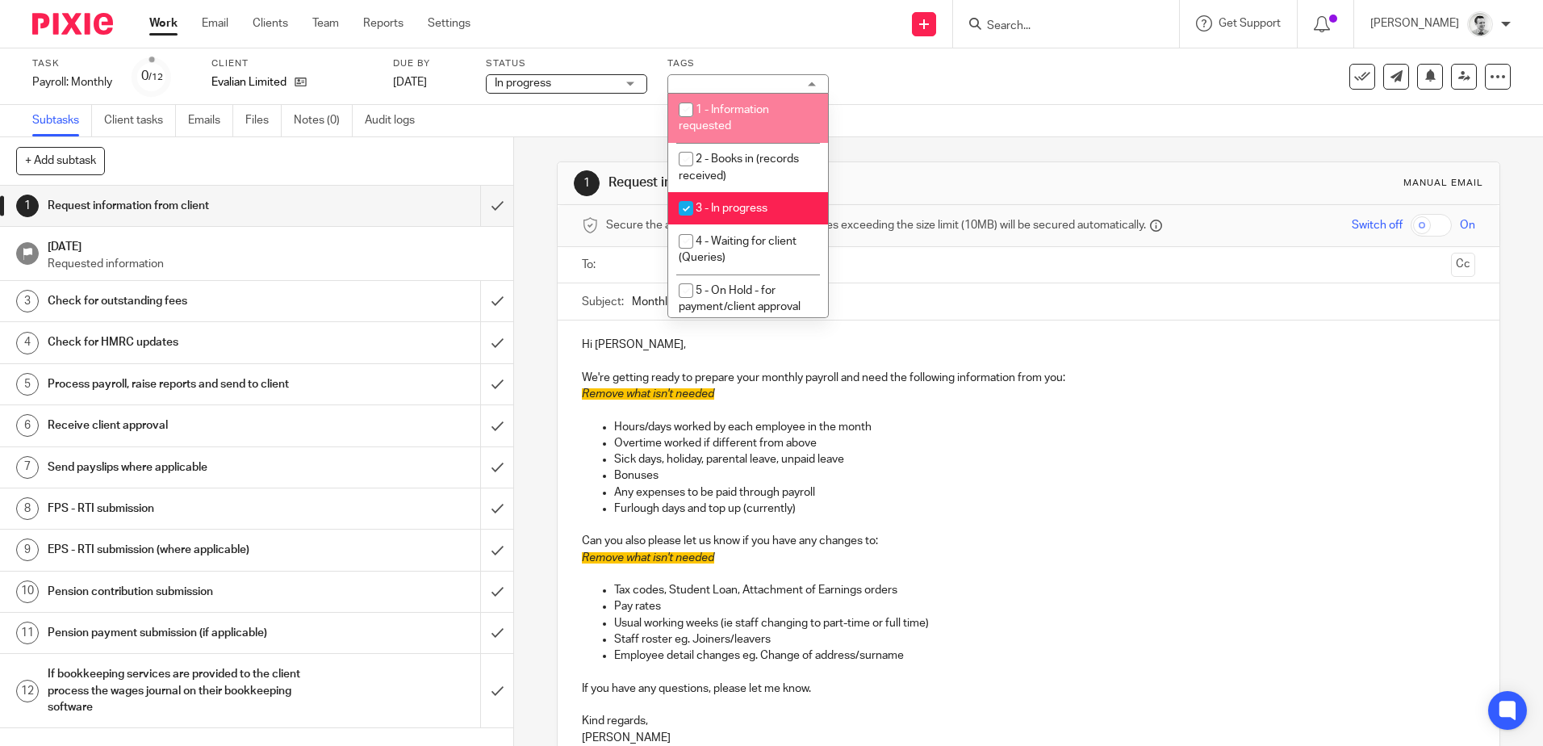
click at [943, 123] on div "Subtasks Client tasks Emails Files Notes (0) Audit logs" at bounding box center [771, 121] width 1543 height 32
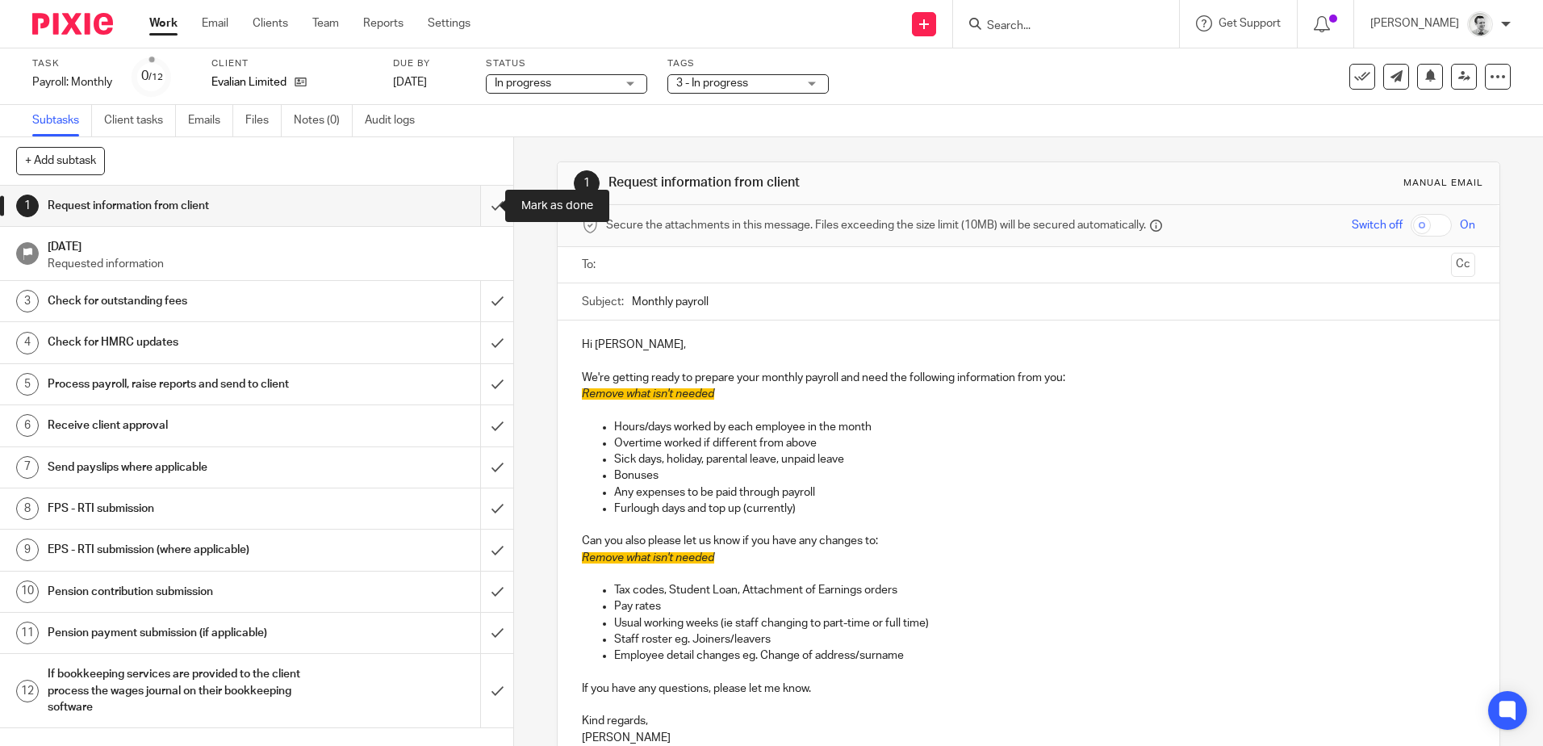
click at [477, 206] on input "submit" at bounding box center [256, 206] width 513 height 40
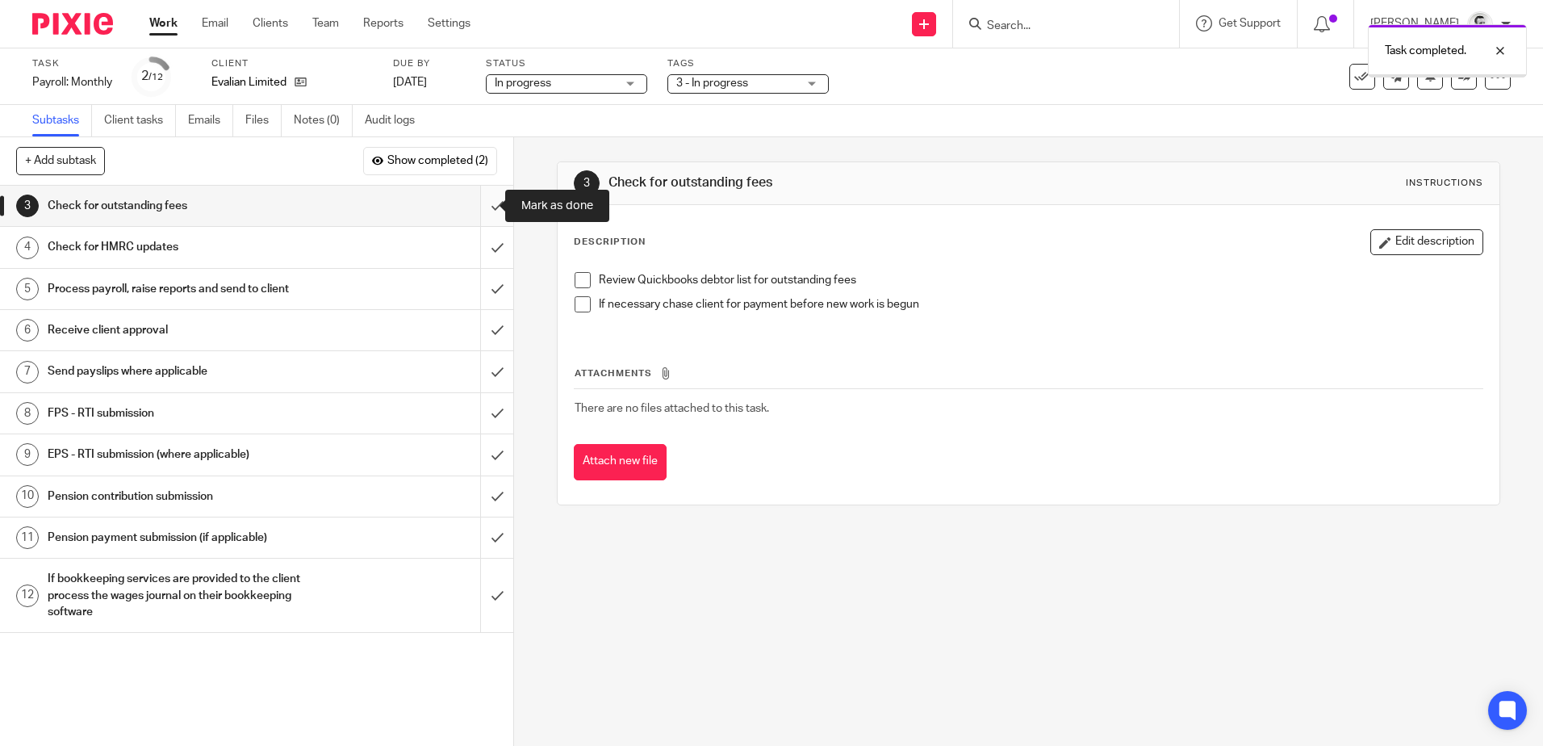
click at [479, 207] on input "submit" at bounding box center [256, 206] width 513 height 40
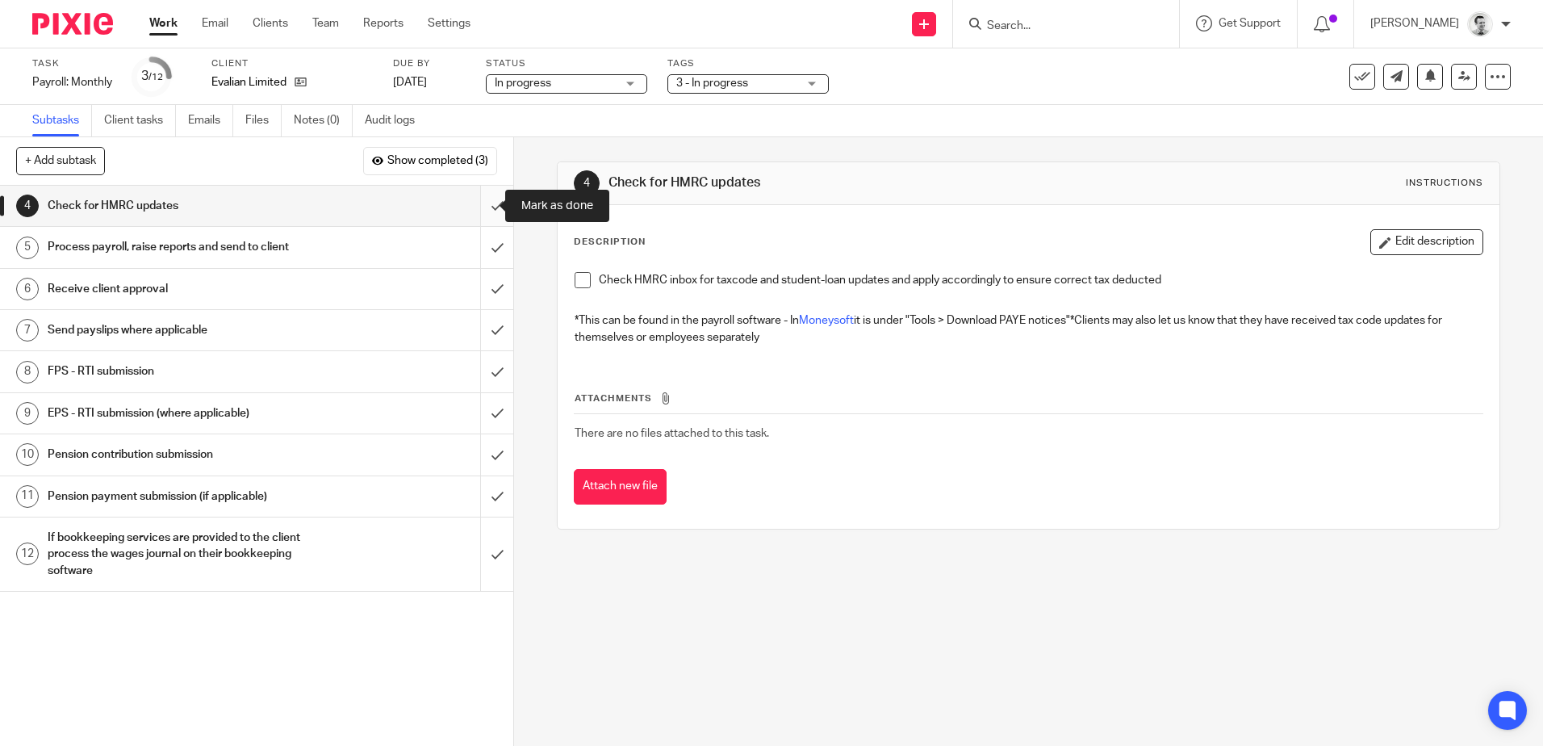
click at [483, 207] on input "submit" at bounding box center [256, 206] width 513 height 40
